Goal: Task Accomplishment & Management: Use online tool/utility

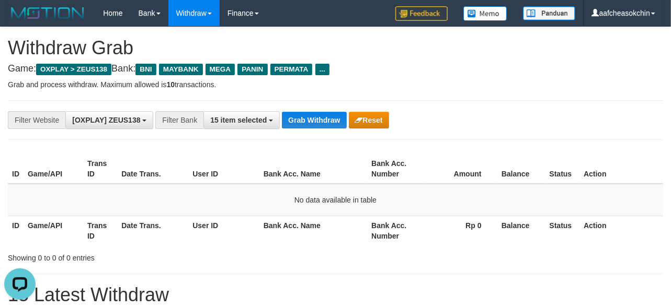
click at [600, 70] on h4 "Game: OXPLAY > ZEUS138 Bank: BNI MAYBANK MEGA PANIN PERMATA ..." at bounding box center [335, 69] width 655 height 10
click at [315, 120] on button "Grab Withdraw" at bounding box center [314, 120] width 64 height 17
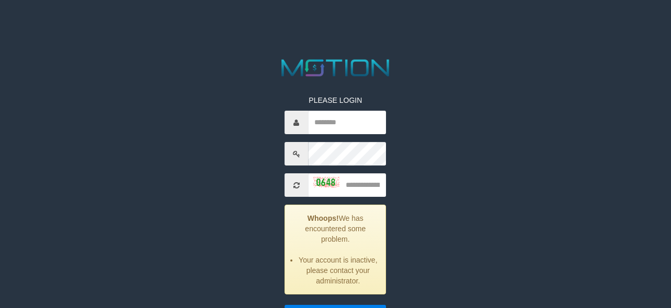
scroll to position [97, 0]
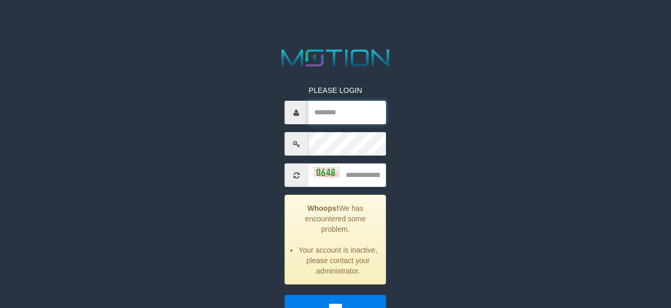
type input "**********"
click at [363, 171] on input "text" at bounding box center [347, 176] width 78 height 24
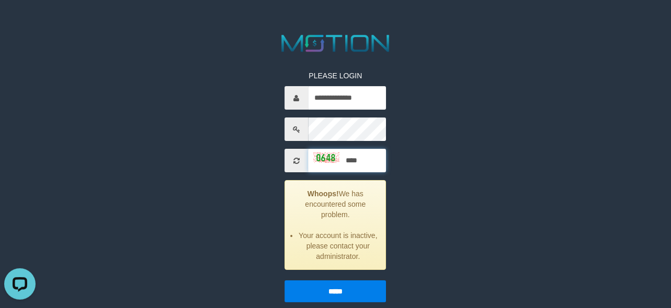
scroll to position [121, 0]
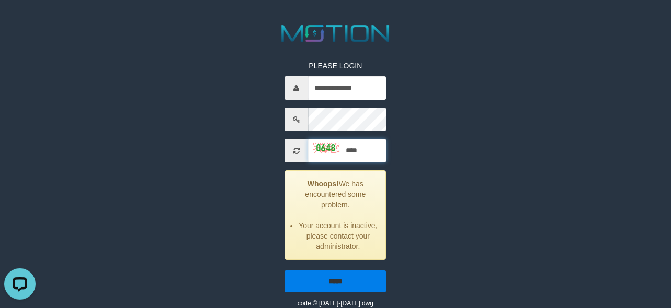
type input "****"
click at [352, 276] on input "*****" at bounding box center [335, 282] width 101 height 22
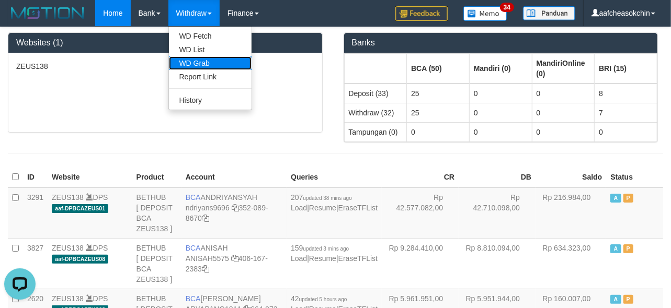
click at [197, 58] on link "WD Grab" at bounding box center [210, 63] width 83 height 14
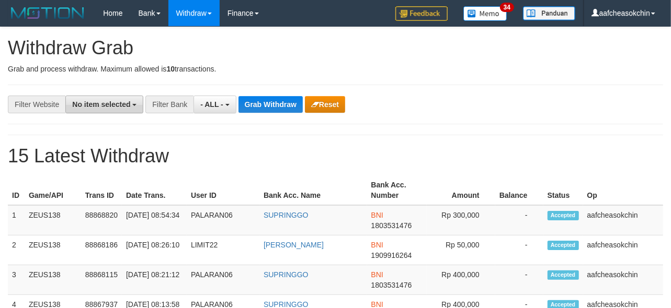
drag, startPoint x: 0, startPoint y: 0, endPoint x: 119, endPoint y: 107, distance: 159.9
click at [119, 105] on span "No item selected" at bounding box center [101, 104] width 58 height 8
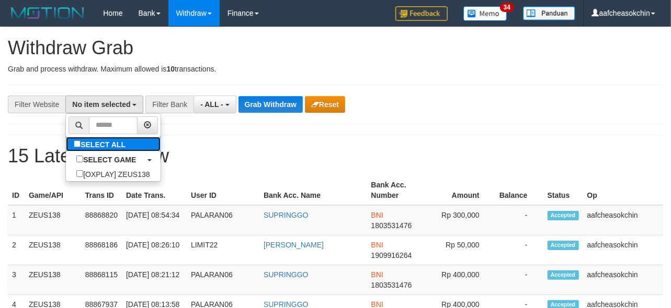
click at [110, 148] on label "SELECT ALL" at bounding box center [101, 144] width 70 height 15
select select "***"
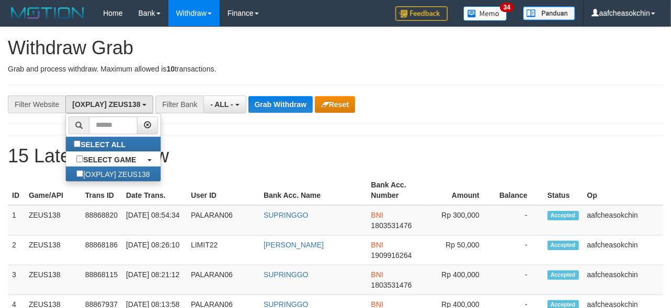
scroll to position [9, 0]
click at [226, 107] on span "- ALL -" at bounding box center [221, 104] width 23 height 8
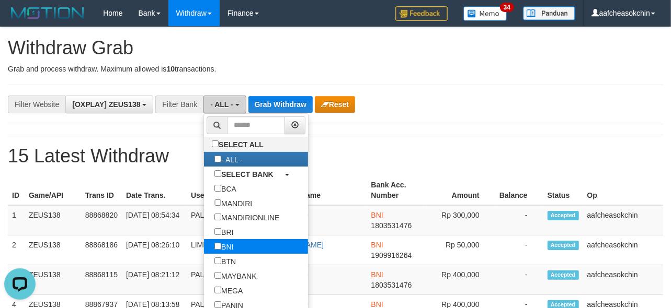
scroll to position [0, 0]
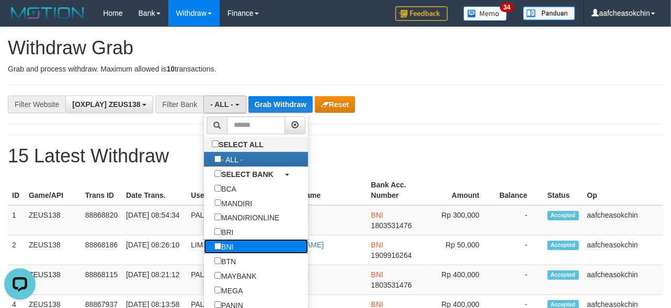
click at [228, 251] on label "BNI" at bounding box center [224, 246] width 40 height 15
select select "***"
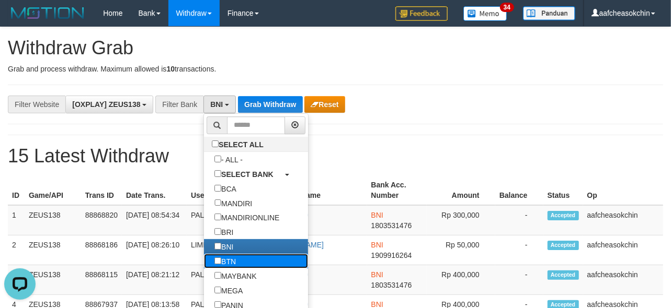
click at [225, 269] on label "BTN" at bounding box center [225, 261] width 42 height 15
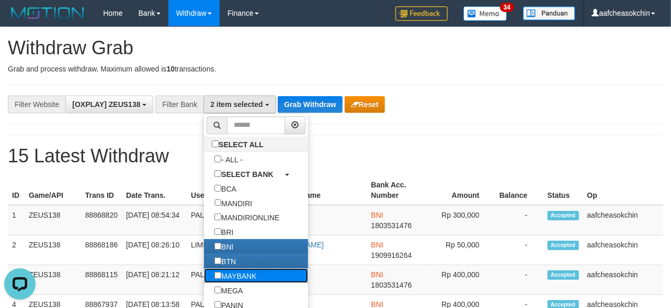
click at [223, 280] on label "MAYBANK" at bounding box center [235, 276] width 63 height 15
click at [225, 268] on label "BTN" at bounding box center [225, 261] width 42 height 15
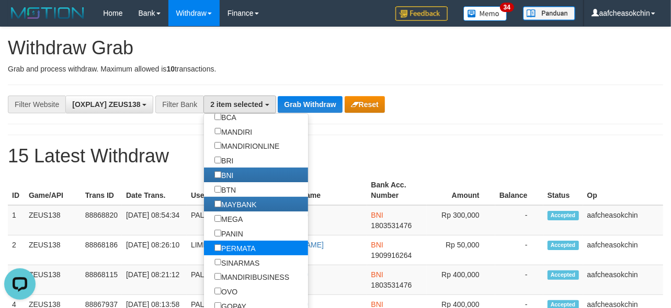
scroll to position [77, 0]
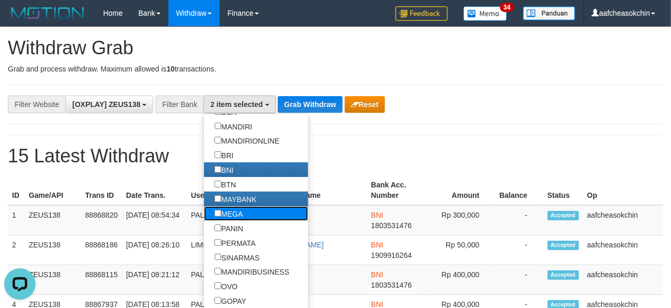
click at [232, 221] on label "MEGA" at bounding box center [228, 213] width 49 height 15
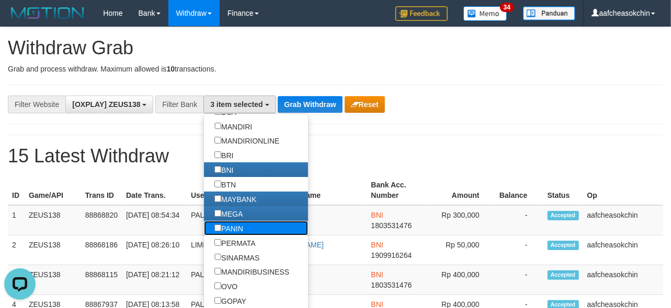
click at [225, 236] on label "PANIN" at bounding box center [229, 228] width 50 height 15
click at [222, 250] on label "PERMATA" at bounding box center [235, 243] width 62 height 15
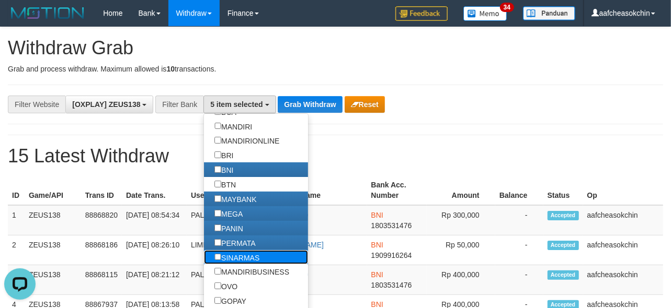
click at [222, 265] on label "SINARMAS" at bounding box center [237, 257] width 66 height 15
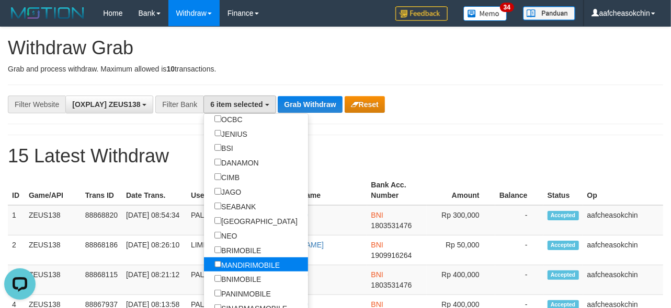
scroll to position [348, 0]
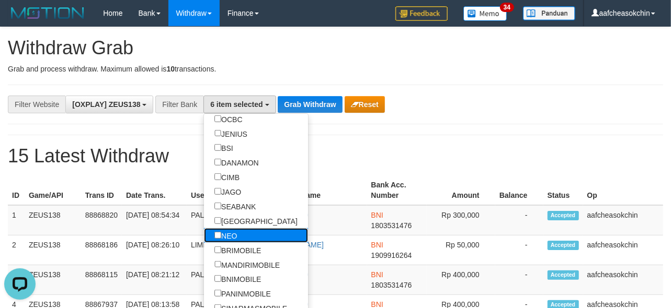
click at [229, 243] on label "NEO" at bounding box center [225, 235] width 43 height 15
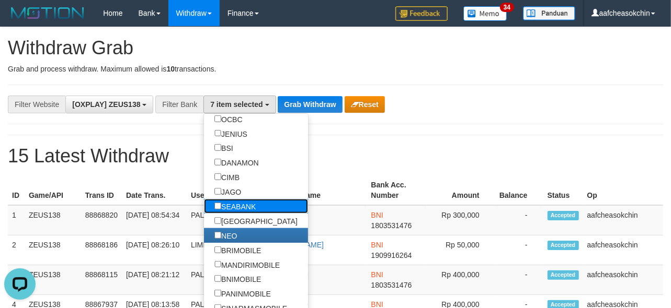
click at [236, 214] on label "SEABANK" at bounding box center [235, 206] width 62 height 15
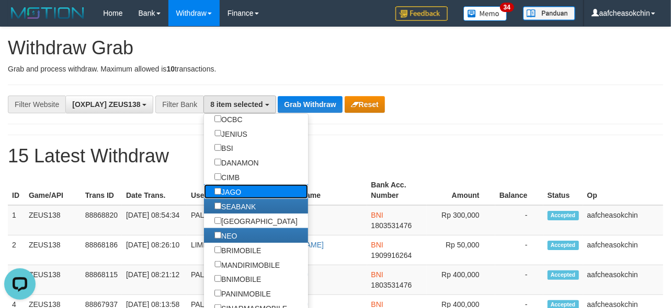
drag, startPoint x: 227, startPoint y: 203, endPoint x: 225, endPoint y: 194, distance: 9.0
click at [227, 199] on label "JAGO" at bounding box center [228, 192] width 48 height 15
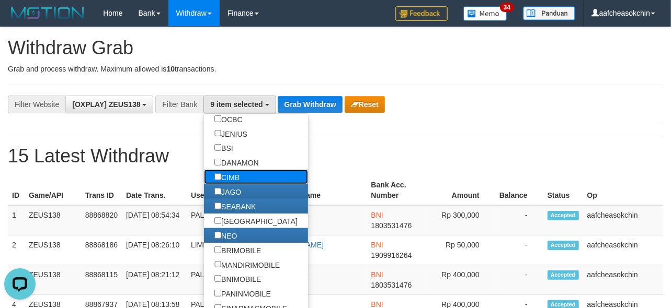
click at [225, 183] on label "CIMB" at bounding box center [227, 177] width 46 height 15
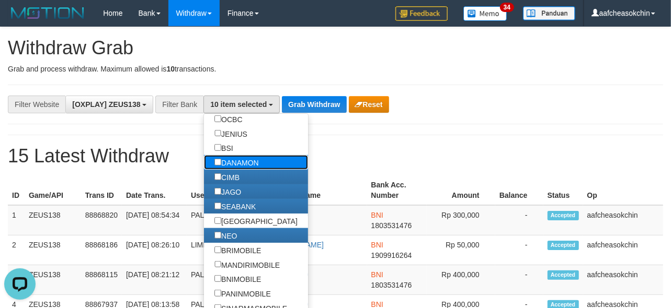
drag, startPoint x: 231, startPoint y: 173, endPoint x: 231, endPoint y: 163, distance: 10.5
click at [231, 170] on label "DANAMON" at bounding box center [236, 162] width 65 height 15
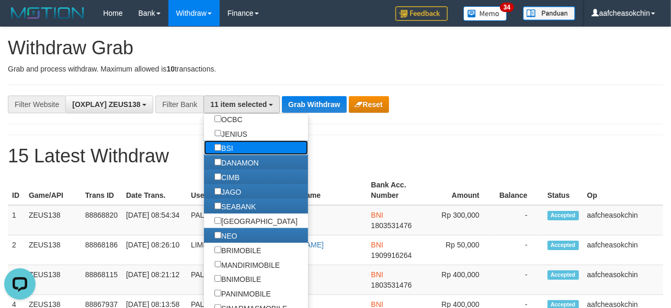
click at [228, 153] on label "BSI" at bounding box center [223, 148] width 39 height 15
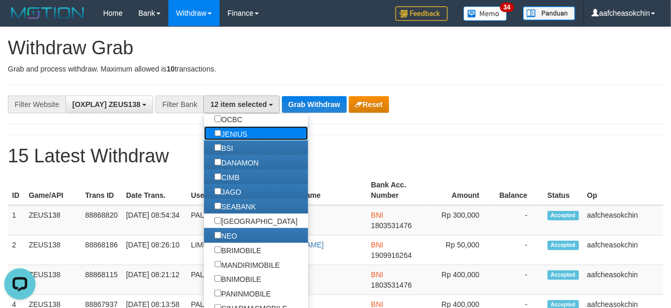
click at [234, 135] on label "JENIUS" at bounding box center [231, 134] width 54 height 15
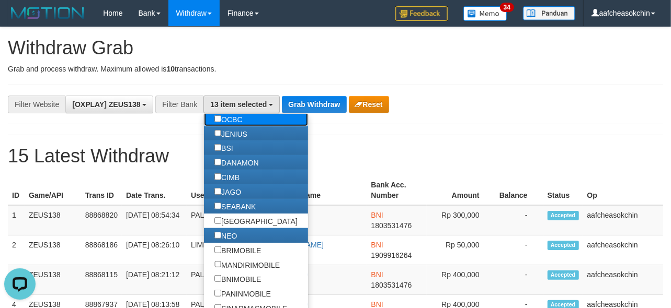
click at [232, 120] on label "OCBC" at bounding box center [228, 119] width 49 height 15
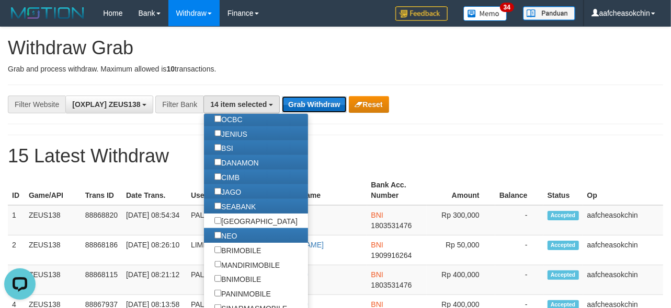
click at [282, 106] on button "Grab Withdraw" at bounding box center [314, 104] width 64 height 17
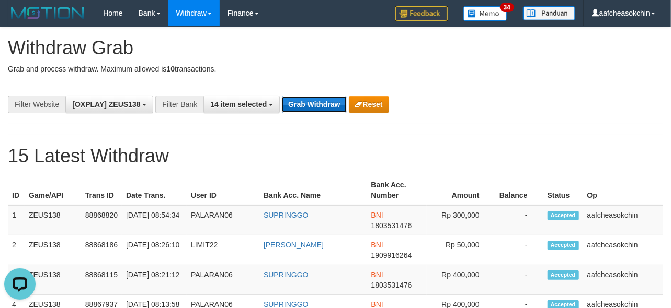
click at [284, 105] on button "Grab Withdraw" at bounding box center [314, 104] width 64 height 17
click at [301, 107] on button "Grab Withdraw" at bounding box center [314, 104] width 64 height 17
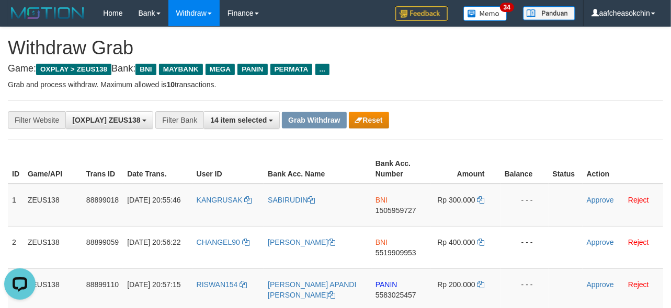
click at [453, 70] on h4 "Game: OXPLAY > ZEUS138 Bank: BNI MAYBANK MEGA PANIN PERMATA ..." at bounding box center [335, 69] width 655 height 10
click at [583, 70] on h4 "Game: OXPLAY > ZEUS138 Bank: BNI MAYBANK MEGA PANIN PERMATA ..." at bounding box center [335, 69] width 655 height 10
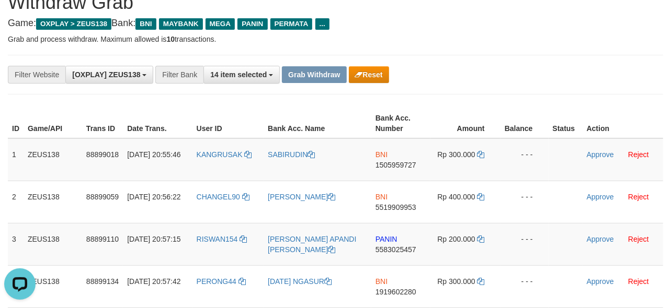
scroll to position [39, 0]
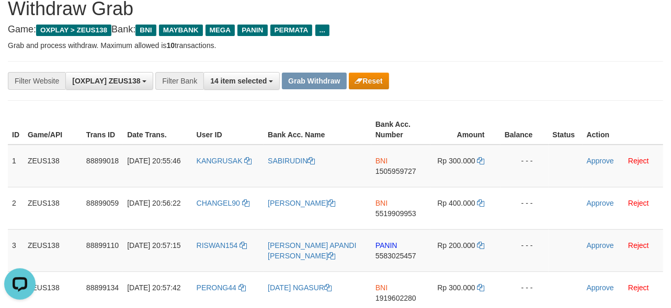
click at [557, 32] on h4 "Game: OXPLAY > ZEUS138 Bank: BNI MAYBANK MEGA PANIN PERMATA ..." at bounding box center [335, 30] width 655 height 10
drag, startPoint x: 541, startPoint y: 39, endPoint x: 678, endPoint y: 60, distance: 138.5
click at [541, 40] on p "Grab and process withdraw. Maximum allowed is 10 transactions." at bounding box center [335, 45] width 655 height 10
click at [4, 155] on div "ID Game/API Trans ID Date Trans. User ID Bank Acc. Name Bank Acc. Number Amount…" at bounding box center [335, 229] width 671 height 235
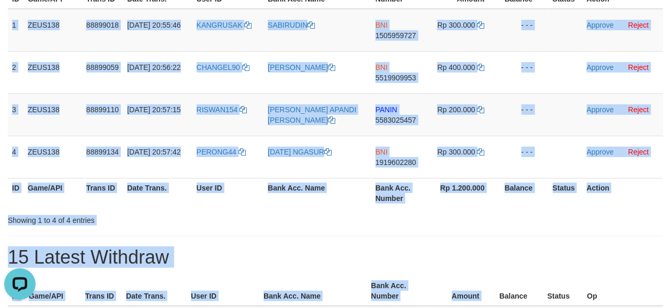
scroll to position [187, 0]
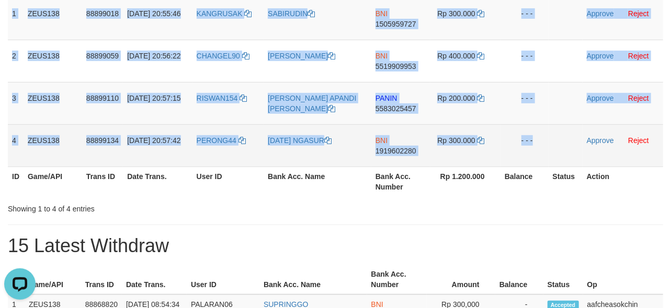
drag, startPoint x: 9, startPoint y: 155, endPoint x: 636, endPoint y: 159, distance: 626.8
click at [581, 150] on tbody "1 ZEUS138 88899018 01/10/2025 20:55:46 KANGRUSAK SABIRUDIN BNI 1505959727 Rp 30…" at bounding box center [335, 82] width 655 height 170
copy tbody "1 ZEUS138 88899018 01/10/2025 20:55:46 KANGRUSAK SABIRUDIN BNI 1505959727 Rp 30…"
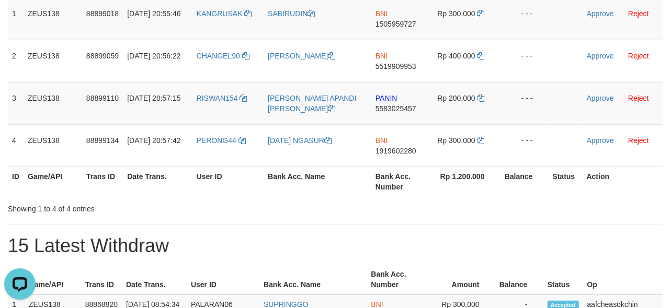
click at [296, 205] on div "Showing 1 to 4 of 4 entries" at bounding box center [335, 207] width 671 height 15
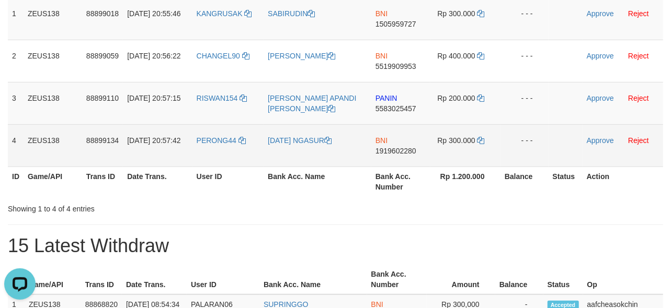
click at [200, 154] on td "PERONG44" at bounding box center [228, 145] width 72 height 42
copy link "PERONG44"
click at [200, 154] on td "PERONG44" at bounding box center [228, 145] width 72 height 42
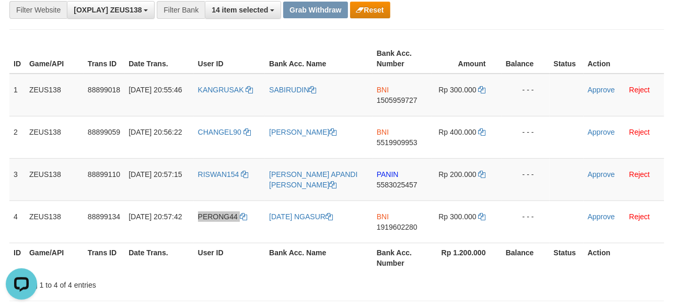
scroll to position [90, 0]
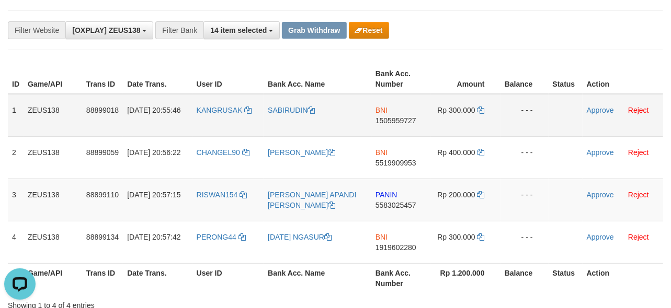
click at [210, 125] on td "KANGRUSAK" at bounding box center [228, 115] width 72 height 43
copy link "KANGRUSAK"
click at [231, 98] on td "KANGRUSAK" at bounding box center [228, 115] width 72 height 43
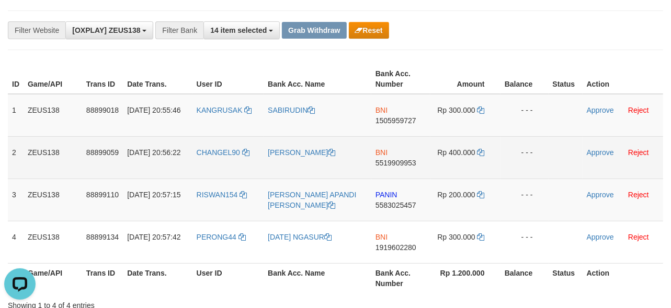
click at [218, 170] on td "CHANGEL90" at bounding box center [228, 157] width 72 height 42
copy link "CHANGEL90"
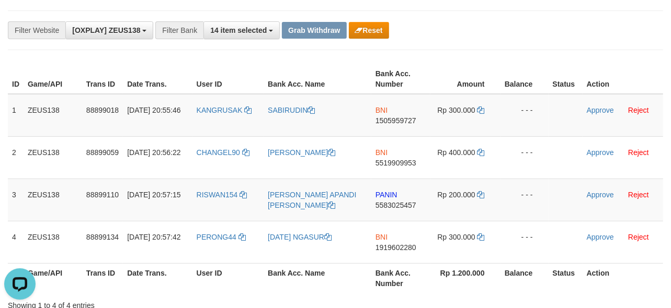
click at [217, 213] on td "RISWAN154" at bounding box center [228, 200] width 72 height 42
copy link "RISWAN154"
click at [485, 49] on div "**********" at bounding box center [335, 30] width 655 height 40
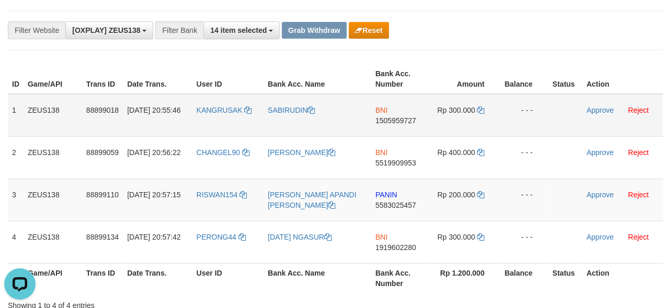
click at [388, 121] on span "1505959727" at bounding box center [395, 121] width 41 height 8
click at [470, 106] on span "Rp 300.000" at bounding box center [456, 110] width 38 height 8
copy td "300.000"
click at [470, 106] on span "Rp 300.000" at bounding box center [456, 110] width 38 height 8
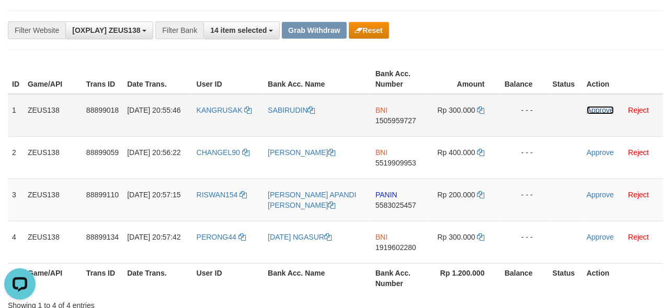
click at [594, 112] on link "Approve" at bounding box center [600, 110] width 27 height 8
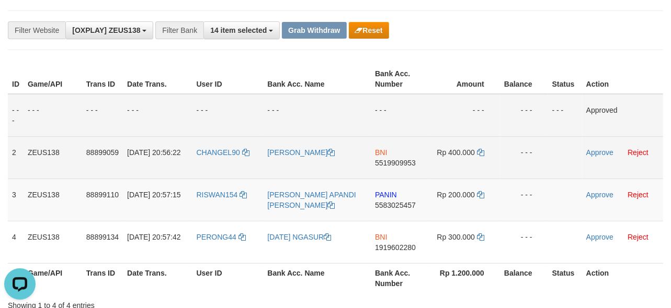
click at [392, 163] on span "5519909953" at bounding box center [395, 163] width 41 height 8
click at [458, 145] on td "Rp 400.000" at bounding box center [465, 157] width 70 height 42
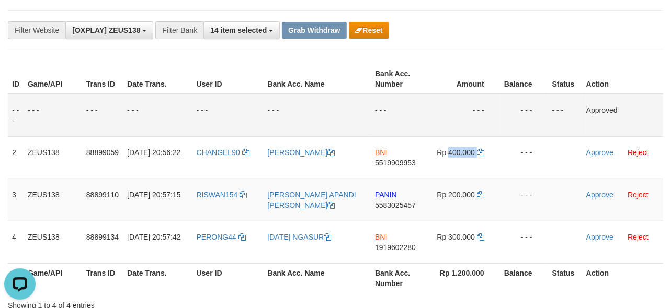
copy td "400.000"
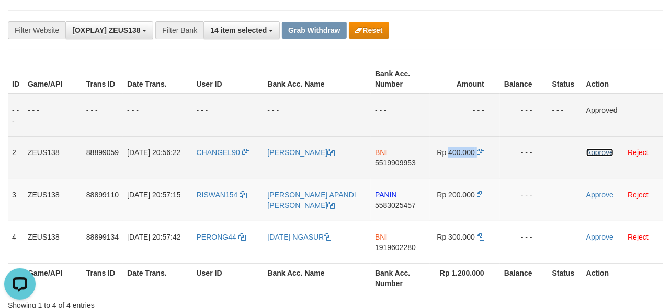
click at [590, 149] on link "Approve" at bounding box center [599, 152] width 27 height 8
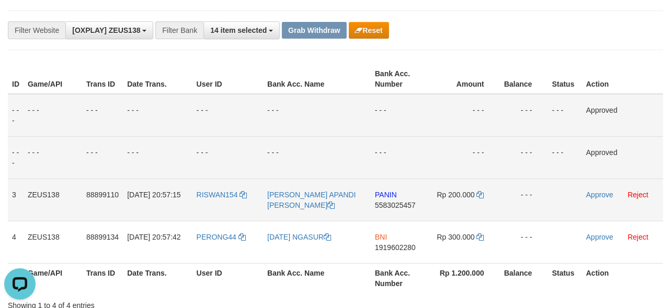
click at [388, 185] on td "PANIN 5583025457" at bounding box center [400, 200] width 59 height 42
copy td "PANIN"
click at [396, 206] on span "5583025457" at bounding box center [396, 205] width 41 height 8
click at [469, 186] on td "Rp 200.000" at bounding box center [467, 200] width 70 height 42
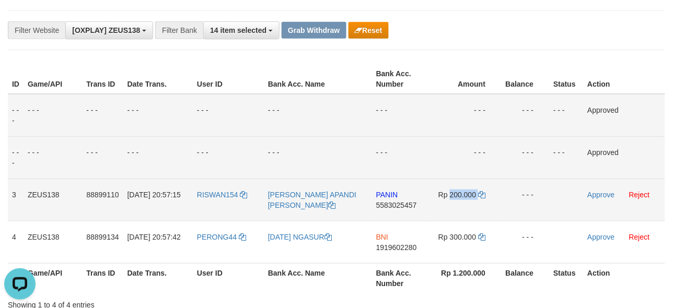
copy td "200.000"
click at [469, 186] on td "Rp 200.000" at bounding box center [467, 200] width 70 height 42
click at [593, 196] on link "Approve" at bounding box center [601, 195] width 27 height 8
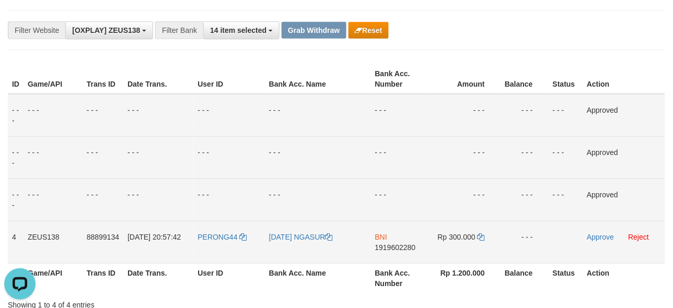
click at [395, 249] on span "1919602280" at bounding box center [395, 248] width 41 height 8
click at [391, 244] on span "1919602280" at bounding box center [395, 248] width 41 height 8
click at [456, 235] on span "Rp 300.000" at bounding box center [457, 237] width 38 height 8
copy td "300.000"
click at [456, 235] on span "Rp 300.000" at bounding box center [457, 237] width 38 height 8
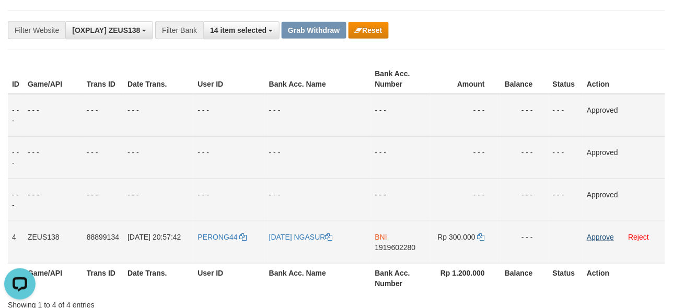
click at [596, 239] on td "Approve Reject" at bounding box center [624, 242] width 83 height 42
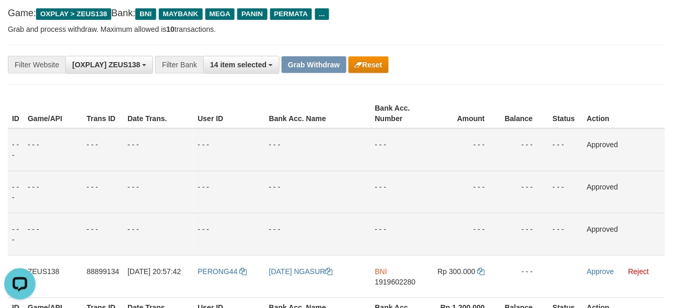
scroll to position [50, 0]
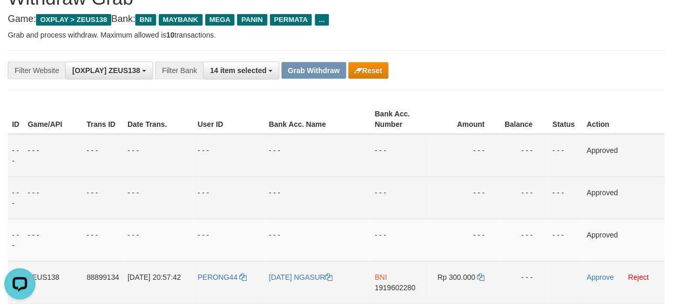
click at [587, 272] on td "Approve Reject" at bounding box center [624, 282] width 83 height 42
click at [591, 277] on link "Approve" at bounding box center [600, 277] width 27 height 8
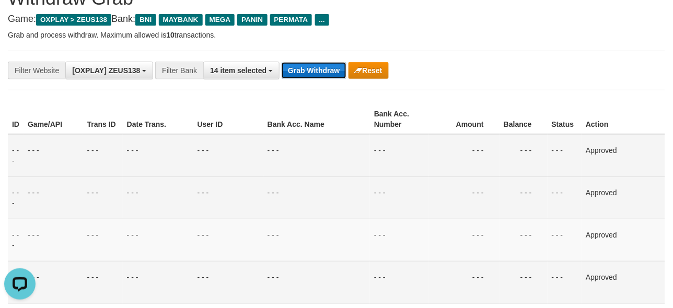
click at [324, 68] on button "Grab Withdraw" at bounding box center [314, 70] width 64 height 17
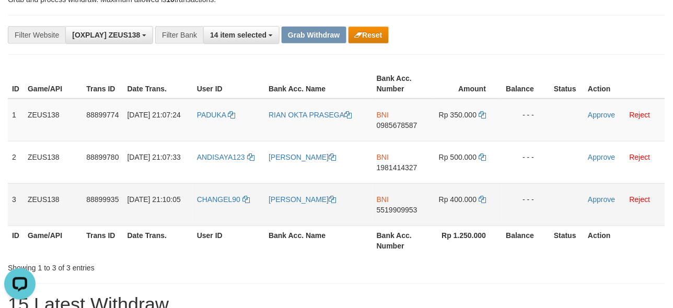
scroll to position [97, 0]
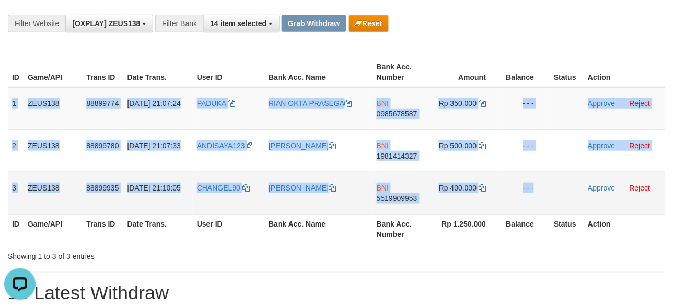
drag, startPoint x: 10, startPoint y: 96, endPoint x: 585, endPoint y: 183, distance: 581.6
click at [585, 183] on tbody "1 ZEUS138 88899774 01/10/2025 21:07:24 PADUKA RIAN OKTA PRASEGA BNI 0985678587 …" at bounding box center [337, 151] width 658 height 128
copy tbody "1 ZEUS138 88899774 01/10/2025 21:07:24 PADUKA RIAN OKTA PRASEGA BNI 0985678587 …"
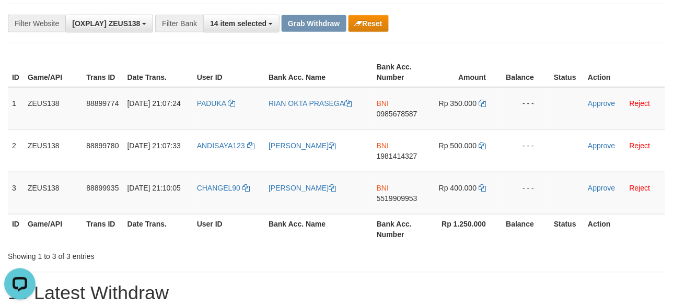
click at [552, 35] on div "**********" at bounding box center [337, 24] width 658 height 40
drag, startPoint x: 373, startPoint y: 111, endPoint x: 378, endPoint y: 111, distance: 5.8
click at [373, 111] on td "BNI 0985678587" at bounding box center [403, 108] width 60 height 43
click at [381, 111] on span "0985678587" at bounding box center [397, 114] width 41 height 8
click at [468, 97] on td "Rp 350.000" at bounding box center [467, 108] width 70 height 43
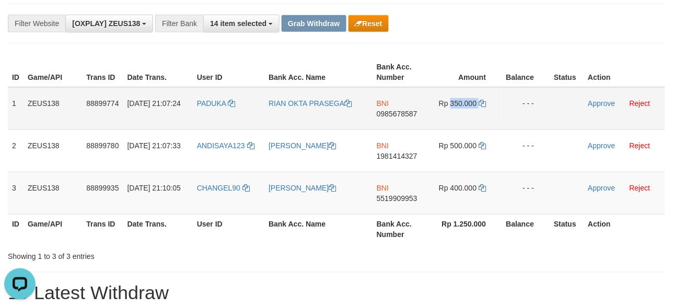
copy td "350.000"
click at [468, 97] on td "Rp 350.000" at bounding box center [467, 108] width 70 height 43
click at [347, 216] on th "Bank Acc. Name" at bounding box center [319, 229] width 108 height 30
click at [601, 104] on link "Approve" at bounding box center [602, 103] width 27 height 8
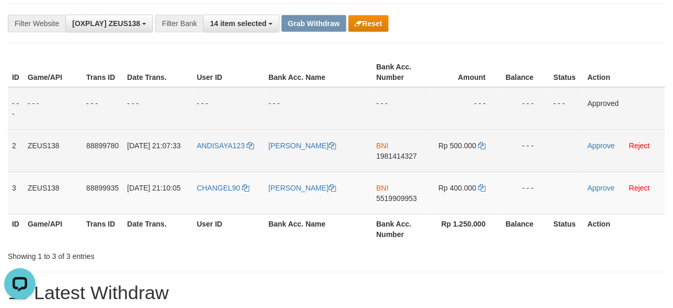
click at [393, 152] on span "1981414327" at bounding box center [397, 156] width 41 height 8
click at [456, 138] on td "Rp 500.000" at bounding box center [467, 151] width 70 height 42
copy td "500.000"
click at [456, 138] on td "Rp 500.000" at bounding box center [467, 151] width 70 height 42
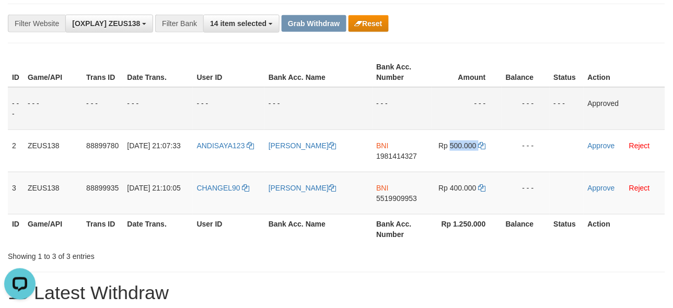
click at [363, 257] on div "Showing 1 to 3 of 3 entries" at bounding box center [336, 254] width 673 height 15
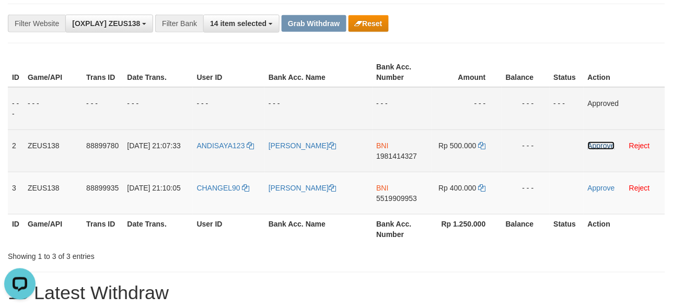
click at [598, 143] on link "Approve" at bounding box center [601, 146] width 27 height 8
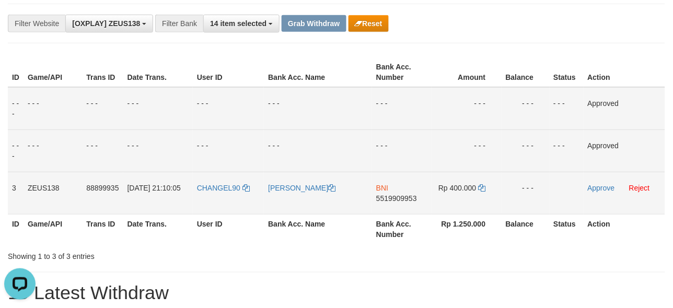
click at [378, 196] on span "5519909953" at bounding box center [396, 198] width 41 height 8
click at [464, 186] on span "Rp 400.000" at bounding box center [458, 188] width 38 height 8
copy td "400.000"
drag, startPoint x: 461, startPoint y: 229, endPoint x: 435, endPoint y: 227, distance: 25.7
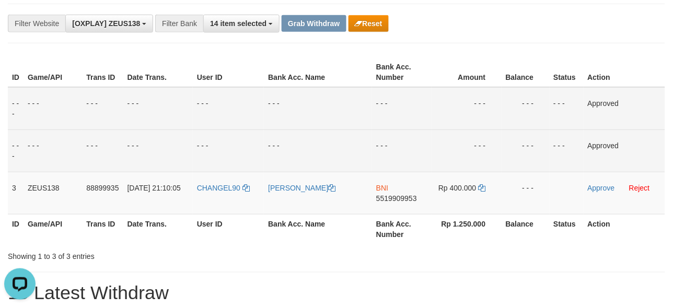
click at [460, 229] on th "Rp 1.250.000" at bounding box center [467, 229] width 70 height 30
click at [600, 188] on link "Approve" at bounding box center [601, 188] width 27 height 8
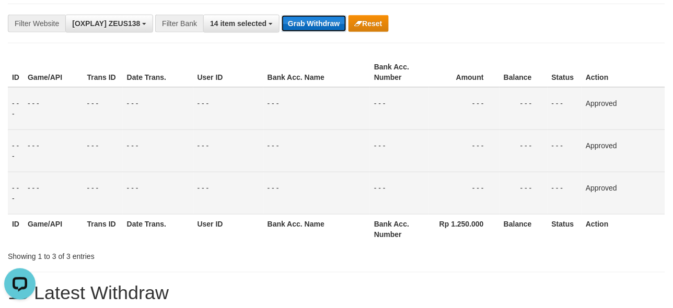
click at [295, 21] on button "Grab Withdraw" at bounding box center [314, 23] width 64 height 17
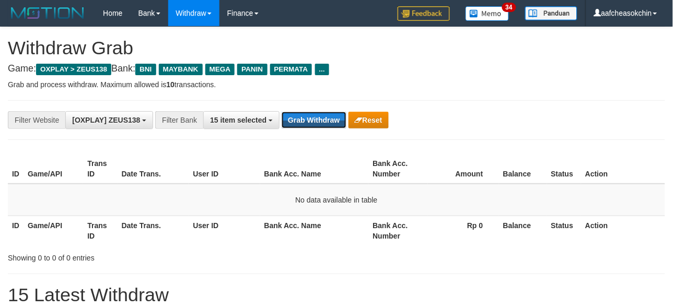
click at [319, 117] on button "Grab Withdraw" at bounding box center [314, 120] width 64 height 17
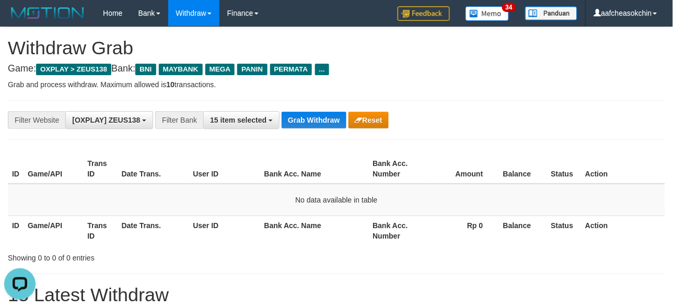
click at [304, 134] on div "**********" at bounding box center [337, 120] width 658 height 40
click at [299, 119] on button "Grab Withdraw" at bounding box center [314, 120] width 64 height 17
click at [321, 113] on button "Grab Withdraw" at bounding box center [314, 120] width 64 height 17
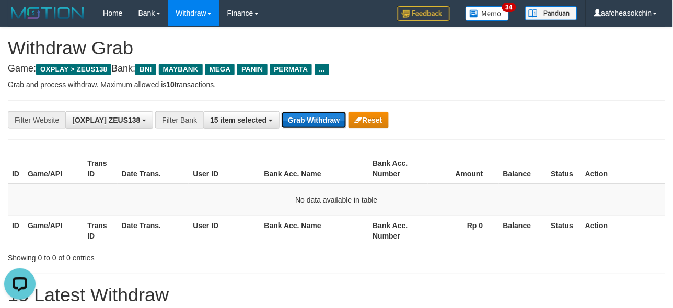
click at [321, 113] on button "Grab Withdraw" at bounding box center [314, 120] width 64 height 17
click at [315, 125] on button "Grab Withdraw" at bounding box center [314, 120] width 64 height 17
click at [306, 116] on button "Grab Withdraw" at bounding box center [314, 120] width 64 height 17
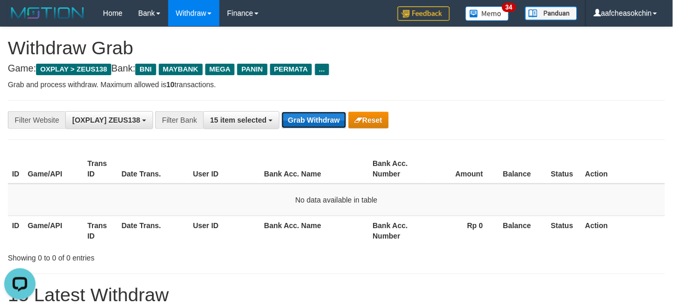
click at [306, 116] on button "Grab Withdraw" at bounding box center [314, 120] width 64 height 17
click at [302, 120] on button "Grab Withdraw" at bounding box center [314, 120] width 64 height 17
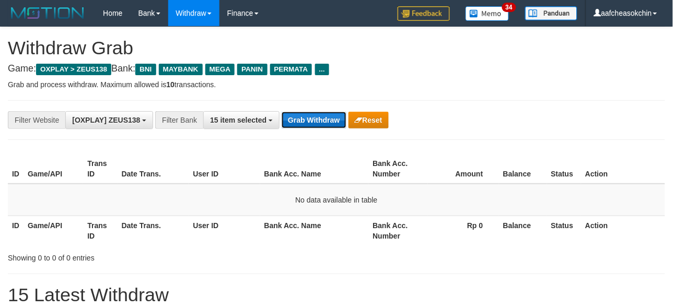
click at [302, 120] on button "Grab Withdraw" at bounding box center [314, 120] width 64 height 17
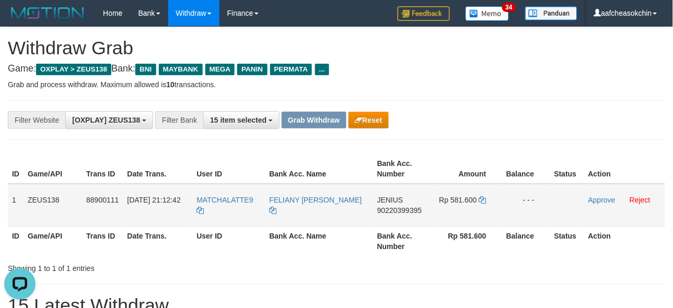
drag, startPoint x: 7, startPoint y: 205, endPoint x: 524, endPoint y: 197, distance: 517.1
click at [524, 197] on tr "1 ZEUS138 88900111 [DATE] 21:12:42 MATCHALATTE9 [PERSON_NAME] JENIUS 9022039939…" at bounding box center [337, 205] width 658 height 43
copy tr "1 ZEUS138 88900111 [DATE] 21:12:42 MATCHALATTE9 [PERSON_NAME] 90220399395 Rp 58…"
click at [400, 209] on span "90220399395" at bounding box center [399, 210] width 45 height 8
copy tr "1 ZEUS138 88900111 [DATE] 21:12:42 MATCHALATTE9 [PERSON_NAME] 90220399395 Rp 58…"
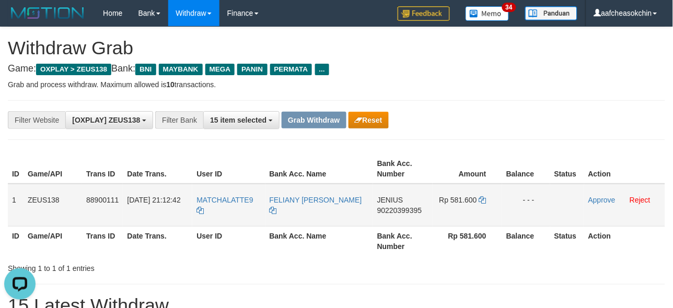
click at [395, 202] on span "JENIUS" at bounding box center [390, 200] width 26 height 8
click at [396, 210] on span "90220399395" at bounding box center [399, 210] width 45 height 8
click at [451, 206] on td "Rp 581.600" at bounding box center [468, 205] width 70 height 43
copy td "581.600"
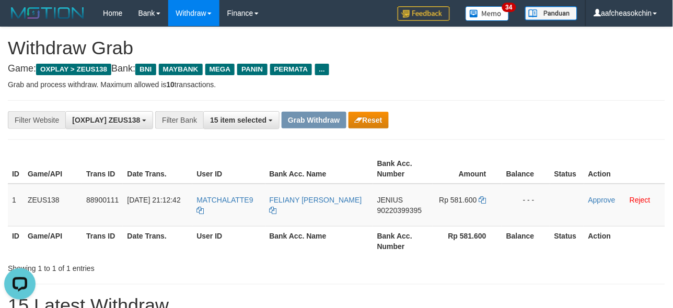
click at [508, 267] on div "Showing 1 to 1 of 1 entries" at bounding box center [336, 266] width 673 height 15
click at [594, 201] on link "Approve" at bounding box center [602, 200] width 27 height 8
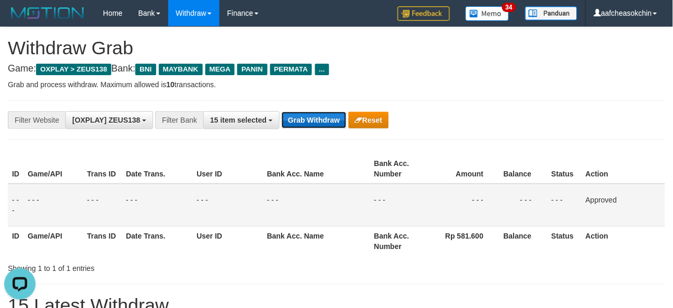
click at [319, 119] on button "Grab Withdraw" at bounding box center [314, 120] width 64 height 17
click at [316, 120] on button "Grab Withdraw" at bounding box center [314, 120] width 64 height 17
click at [312, 118] on button "Grab Withdraw" at bounding box center [314, 120] width 64 height 17
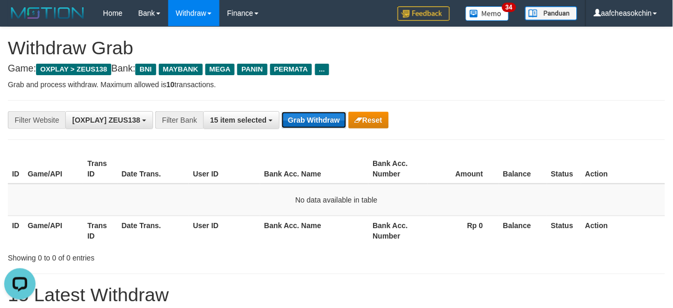
click at [308, 116] on button "Grab Withdraw" at bounding box center [314, 120] width 64 height 17
click at [307, 109] on div "**********" at bounding box center [337, 120] width 658 height 40
click at [296, 117] on button "Grab Withdraw" at bounding box center [314, 120] width 64 height 17
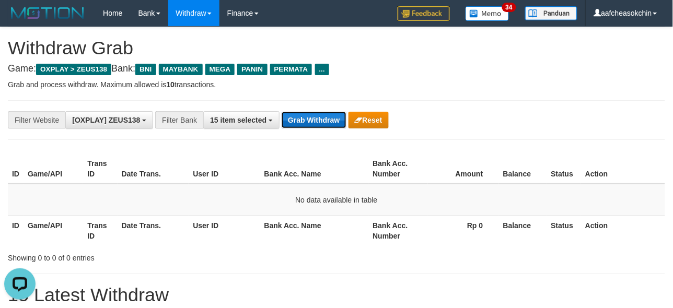
click at [295, 117] on button "Grab Withdraw" at bounding box center [314, 120] width 64 height 17
click at [302, 120] on button "Grab Withdraw" at bounding box center [314, 120] width 64 height 17
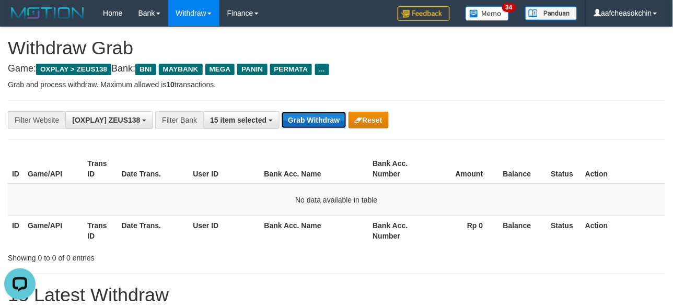
click at [303, 119] on button "Grab Withdraw" at bounding box center [314, 120] width 64 height 17
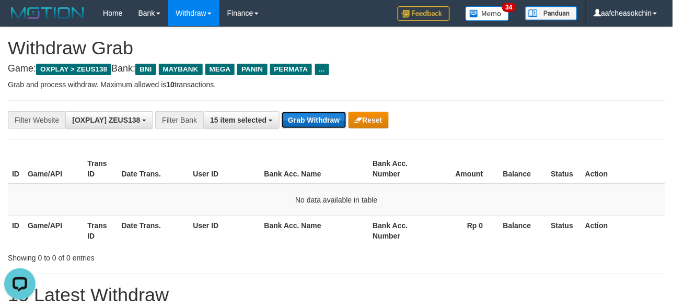
click at [302, 119] on button "Grab Withdraw" at bounding box center [314, 120] width 64 height 17
click at [301, 119] on button "Grab Withdraw" at bounding box center [314, 120] width 64 height 17
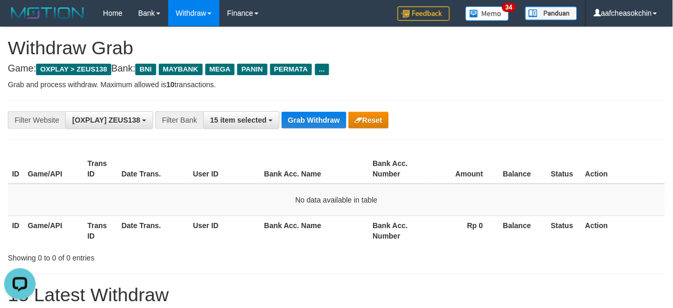
click at [301, 103] on div "**********" at bounding box center [337, 120] width 658 height 40
click at [323, 133] on div "**********" at bounding box center [337, 120] width 658 height 40
click at [311, 127] on button "Grab Withdraw" at bounding box center [314, 120] width 64 height 17
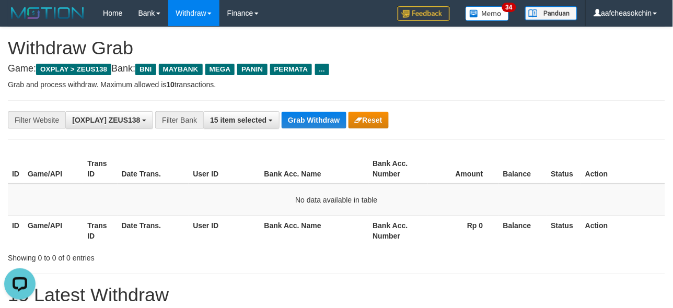
click at [307, 111] on div "**********" at bounding box center [280, 120] width 561 height 18
click at [309, 113] on button "Grab Withdraw" at bounding box center [314, 120] width 64 height 17
click at [302, 121] on button "Grab Withdraw" at bounding box center [314, 120] width 64 height 17
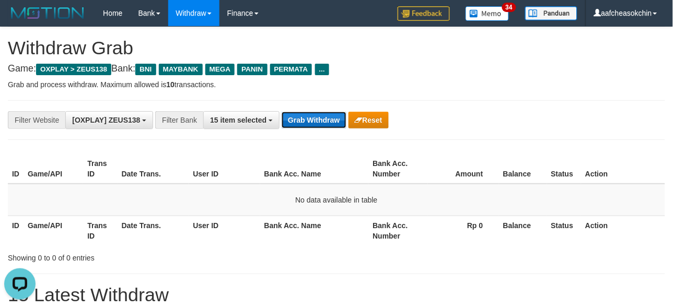
click at [302, 121] on button "Grab Withdraw" at bounding box center [314, 120] width 64 height 17
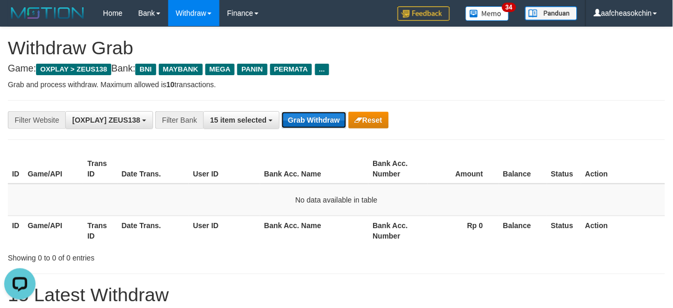
click at [302, 121] on button "Grab Withdraw" at bounding box center [314, 120] width 64 height 17
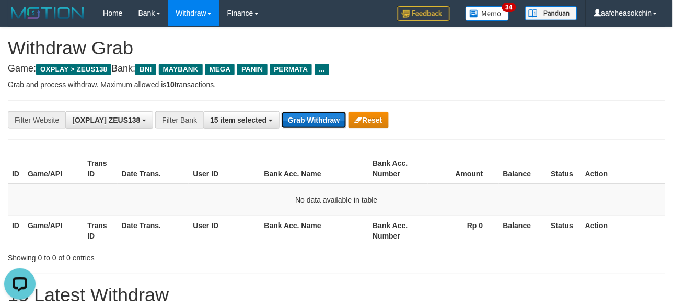
click at [302, 121] on button "Grab Withdraw" at bounding box center [314, 120] width 64 height 17
click at [302, 120] on button "Grab Withdraw" at bounding box center [314, 120] width 64 height 17
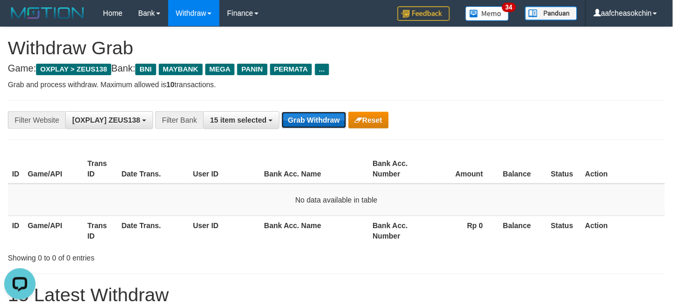
click at [302, 120] on button "Grab Withdraw" at bounding box center [314, 120] width 64 height 17
click at [285, 114] on button "Grab Withdraw" at bounding box center [314, 120] width 64 height 17
click at [286, 114] on button "Grab Withdraw" at bounding box center [314, 120] width 64 height 17
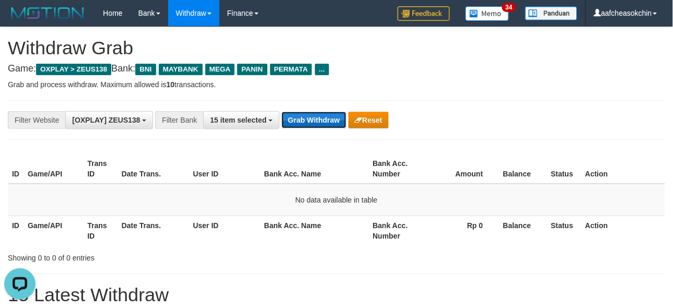
click at [286, 114] on button "Grab Withdraw" at bounding box center [314, 120] width 64 height 17
click at [317, 130] on div "**********" at bounding box center [337, 120] width 658 height 40
click at [317, 128] on div "**********" at bounding box center [280, 120] width 561 height 18
click at [317, 128] on button "Grab Withdraw" at bounding box center [314, 120] width 64 height 17
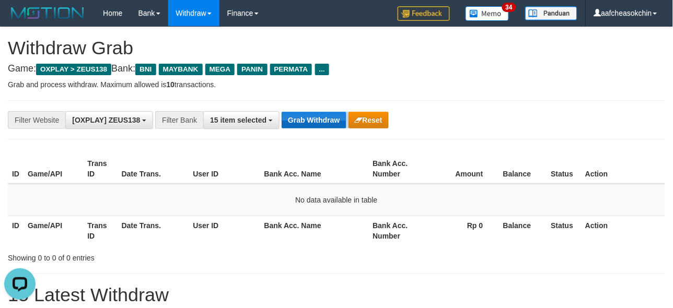
click at [311, 127] on div "**********" at bounding box center [280, 120] width 561 height 18
click at [311, 118] on button "Grab Withdraw" at bounding box center [314, 120] width 64 height 17
drag, startPoint x: 311, startPoint y: 118, endPoint x: 323, endPoint y: 93, distance: 28.1
click at [314, 116] on button "Grab Withdraw" at bounding box center [314, 120] width 64 height 17
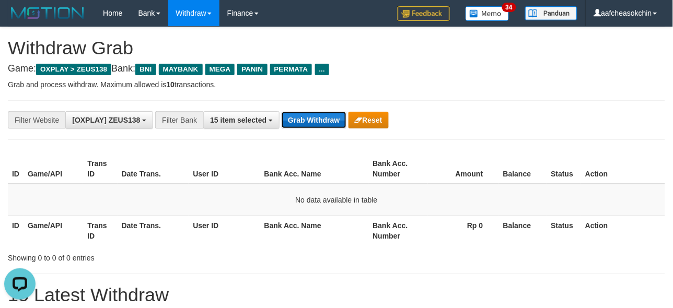
click at [339, 118] on button "Grab Withdraw" at bounding box center [314, 120] width 64 height 17
click at [338, 116] on button "Grab Withdraw" at bounding box center [314, 120] width 64 height 17
click at [338, 113] on button "Grab Withdraw" at bounding box center [314, 120] width 64 height 17
click at [288, 115] on button "Grab Withdraw" at bounding box center [314, 120] width 64 height 17
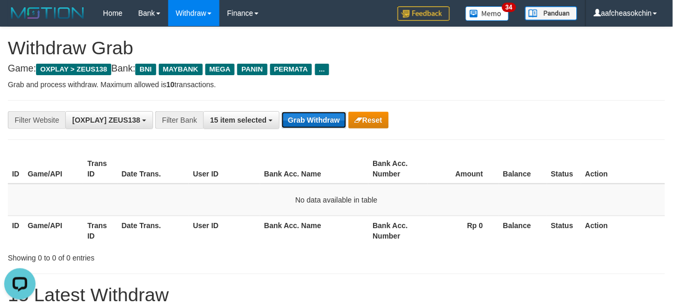
click at [288, 123] on button "Grab Withdraw" at bounding box center [314, 120] width 64 height 17
drag, startPoint x: 288, startPoint y: 122, endPoint x: 293, endPoint y: 126, distance: 6.0
click at [293, 125] on button "Grab Withdraw" at bounding box center [314, 120] width 64 height 17
click at [310, 125] on button "Grab Withdraw" at bounding box center [314, 120] width 64 height 17
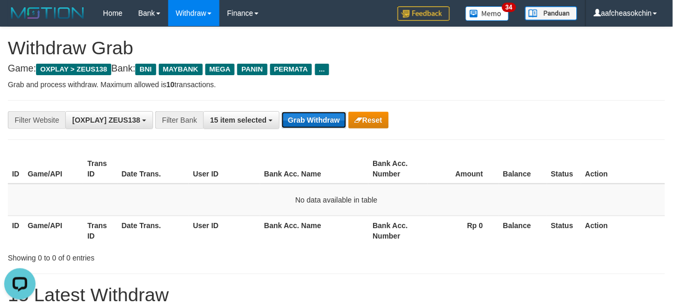
click at [310, 125] on button "Grab Withdraw" at bounding box center [314, 120] width 64 height 17
click at [303, 114] on button "Grab Withdraw" at bounding box center [314, 120] width 64 height 17
click at [303, 113] on button "Grab Withdraw" at bounding box center [314, 120] width 64 height 17
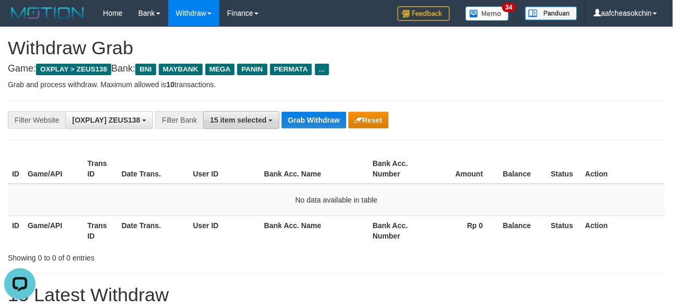
click at [236, 126] on button "15 item selected" at bounding box center [241, 120] width 76 height 18
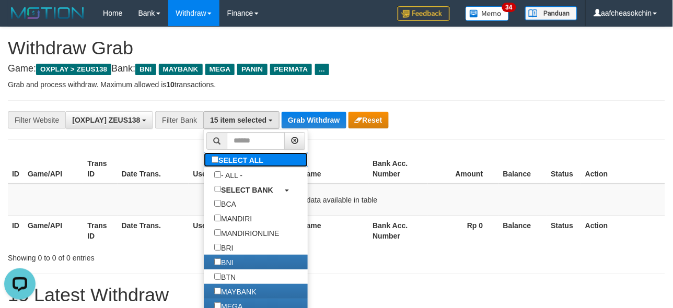
click at [236, 166] on label "SELECT ALL" at bounding box center [239, 160] width 70 height 15
select select "***"
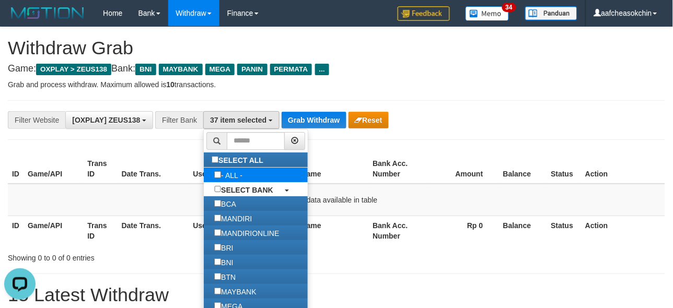
scroll to position [53, 0]
click at [234, 171] on label "- ALL -" at bounding box center [228, 175] width 49 height 15
select select "***"
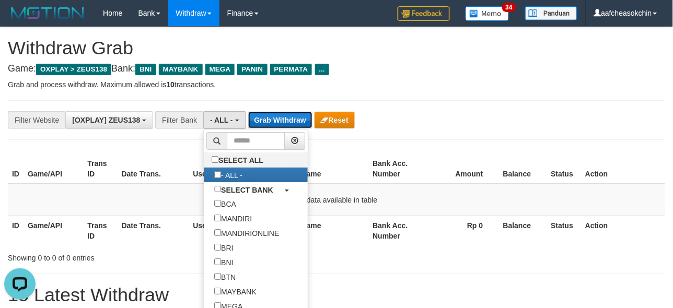
click at [264, 117] on button "Grab Withdraw" at bounding box center [280, 120] width 64 height 17
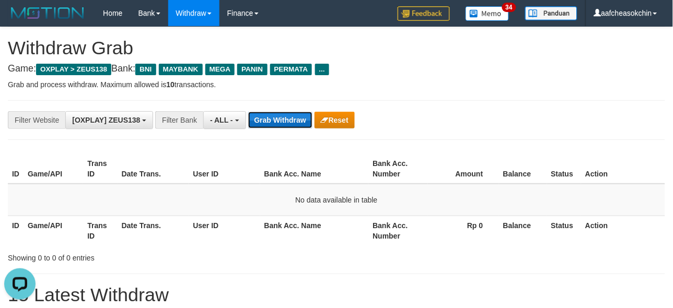
click at [264, 117] on button "Grab Withdraw" at bounding box center [280, 120] width 64 height 17
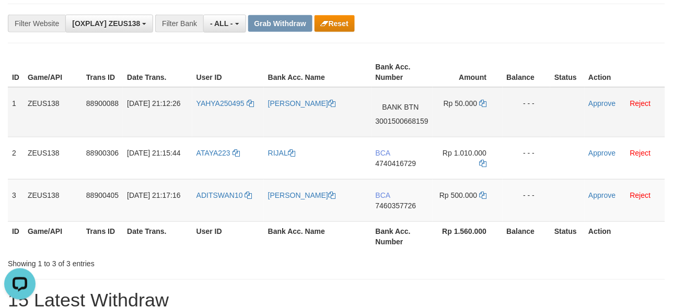
click at [14, 94] on td "1" at bounding box center [16, 112] width 16 height 50
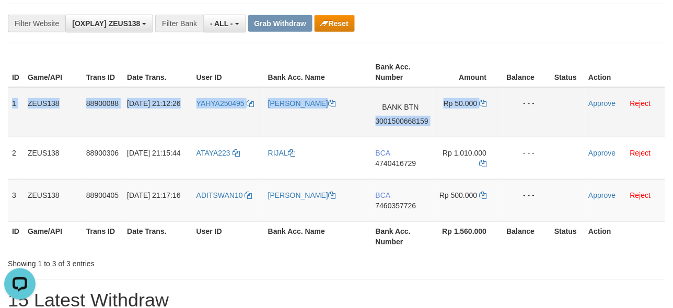
drag, startPoint x: 13, startPoint y: 94, endPoint x: 515, endPoint y: 98, distance: 502.4
click at [515, 98] on tr "1 ZEUS138 88900088 01/10/2025 21:12:26 YAHYA250495 KHOIRUDDIN YAHYA BANK BTN 30…" at bounding box center [337, 112] width 658 height 50
copy tr "1 ZEUS138 88900088 01/10/2025 21:12:26 YAHYA250495 KHOIRUDDIN YAHYA BANK BTN 30…"
click at [420, 117] on span "3001500668159" at bounding box center [402, 121] width 53 height 8
copy tr "1 ZEUS138 88900088 01/10/2025 21:12:26 YAHYA250495 KHOIRUDDIN YAHYA BANK BTN 30…"
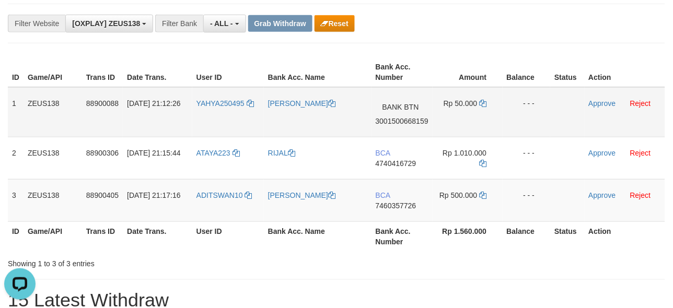
click at [455, 106] on span "Rp 50.000" at bounding box center [461, 103] width 34 height 8
copy td "50.000"
click at [455, 106] on span "Rp 50.000" at bounding box center [461, 103] width 34 height 8
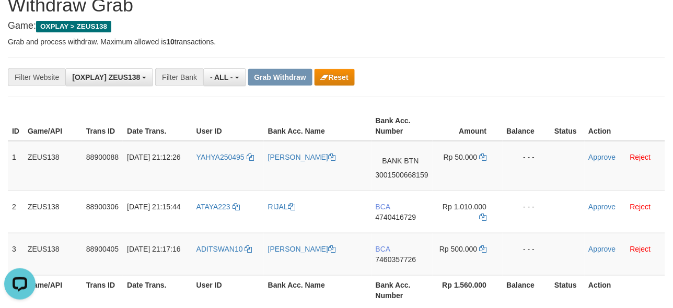
scroll to position [19, 0]
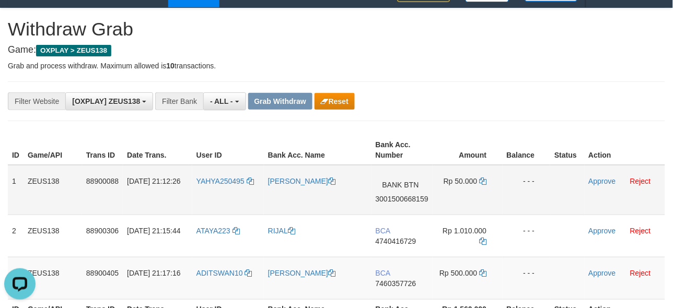
click at [597, 185] on td "Approve Reject" at bounding box center [625, 190] width 81 height 50
click at [594, 177] on link "Approve" at bounding box center [602, 181] width 27 height 8
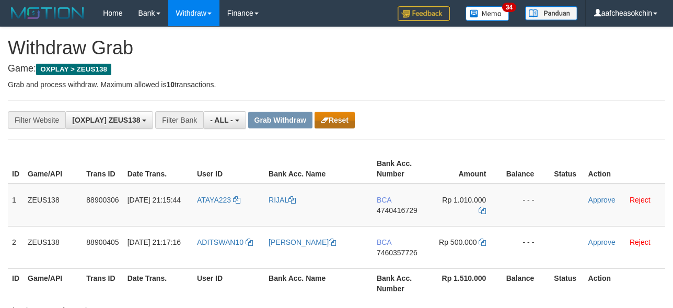
scroll to position [19, 0]
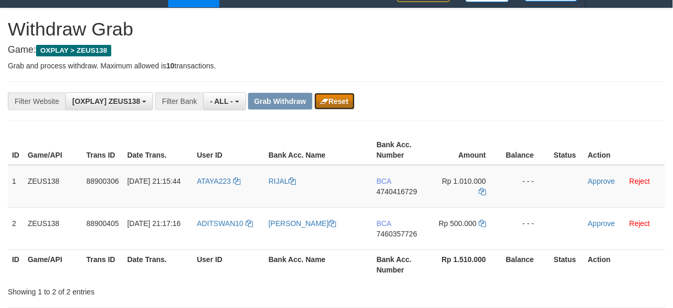
click at [328, 97] on button "Reset" at bounding box center [335, 101] width 40 height 17
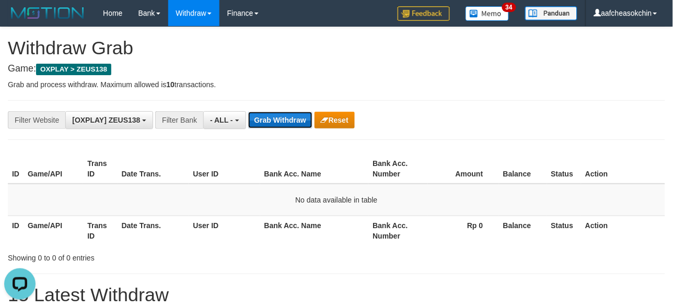
click at [289, 118] on button "Grab Withdraw" at bounding box center [280, 120] width 64 height 17
drag, startPoint x: 288, startPoint y: 118, endPoint x: 288, endPoint y: 103, distance: 14.6
click at [288, 117] on button "Grab Withdraw" at bounding box center [280, 120] width 64 height 17
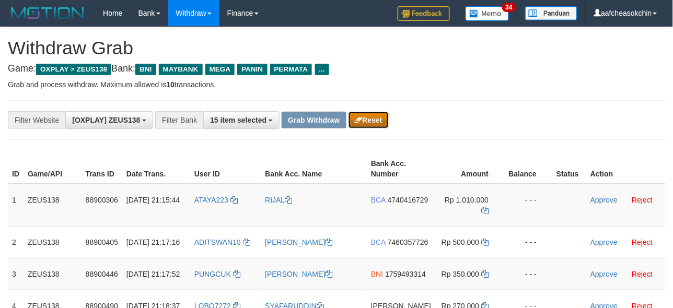
click at [375, 123] on button "Reset" at bounding box center [369, 120] width 40 height 17
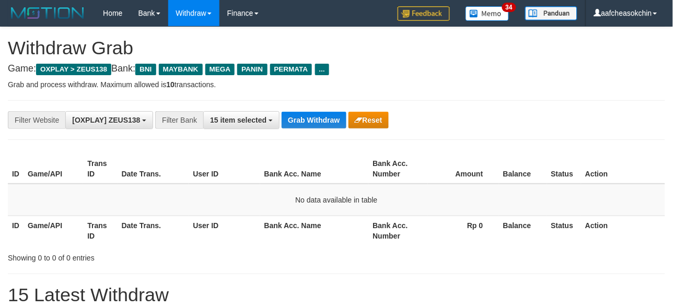
click at [325, 121] on button "Grab Withdraw" at bounding box center [314, 120] width 64 height 17
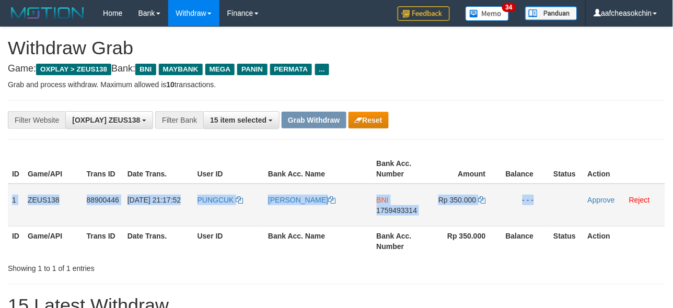
drag, startPoint x: 13, startPoint y: 190, endPoint x: 590, endPoint y: 194, distance: 577.1
click at [590, 194] on tr "1 ZEUS138 88900446 01/10/2025 21:17:52 PUNGCUK RONALDO BNI 1759493314 Rp 350.00…" at bounding box center [337, 205] width 658 height 43
copy tr "1 ZEUS138 88900446 01/10/2025 21:17:52 PUNGCUK RONALDO BNI 1759493314 Rp 350.00…"
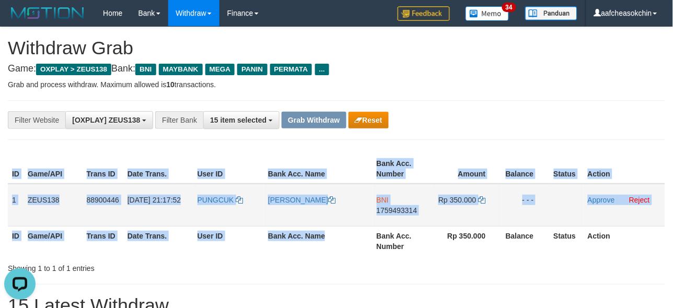
drag, startPoint x: 331, startPoint y: 256, endPoint x: 382, endPoint y: 204, distance: 72.8
click at [337, 246] on th "Bank Acc. Name" at bounding box center [318, 241] width 108 height 30
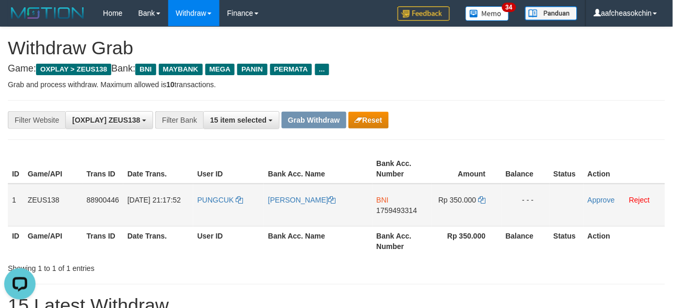
click at [391, 206] on span "1759493314" at bounding box center [397, 210] width 41 height 8
click at [391, 211] on span "1759493314" at bounding box center [397, 210] width 41 height 8
click at [469, 201] on span "Rp 350.000" at bounding box center [458, 200] width 38 height 8
copy td "350.000"
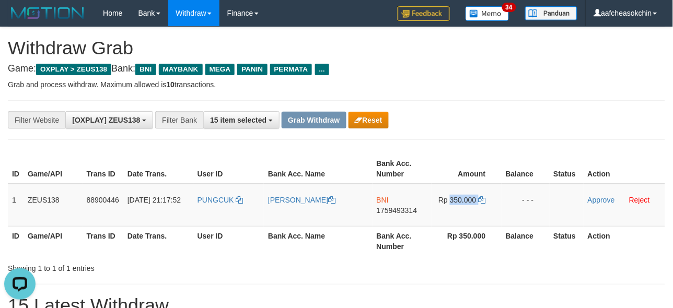
click at [347, 263] on div "Showing 1 to 1 of 1 entries" at bounding box center [336, 266] width 673 height 15
click at [599, 202] on link "Approve" at bounding box center [601, 200] width 27 height 8
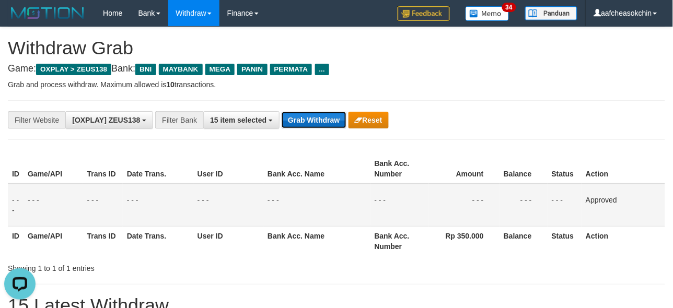
click at [321, 120] on button "Grab Withdraw" at bounding box center [314, 120] width 64 height 17
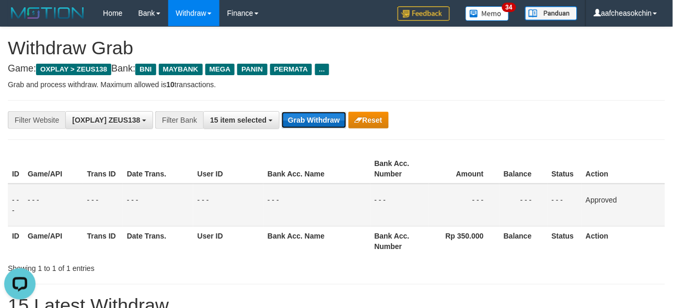
click at [321, 120] on button "Grab Withdraw" at bounding box center [314, 120] width 64 height 17
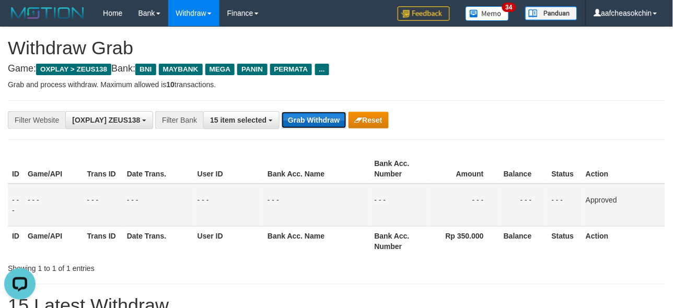
click at [321, 120] on button "Grab Withdraw" at bounding box center [314, 120] width 64 height 17
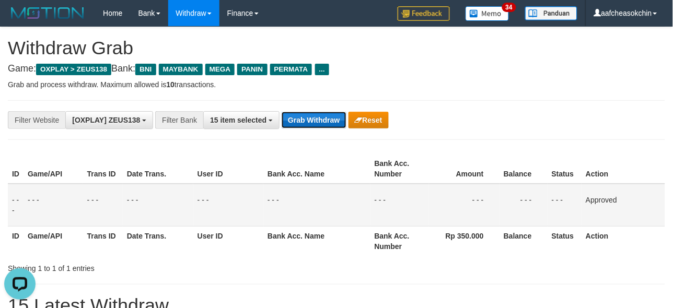
click at [322, 127] on button "Grab Withdraw" at bounding box center [314, 120] width 64 height 17
click at [311, 136] on div "**********" at bounding box center [337, 120] width 658 height 40
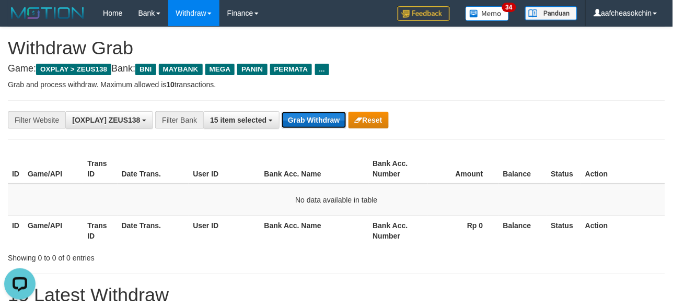
click at [296, 123] on button "Grab Withdraw" at bounding box center [314, 120] width 64 height 17
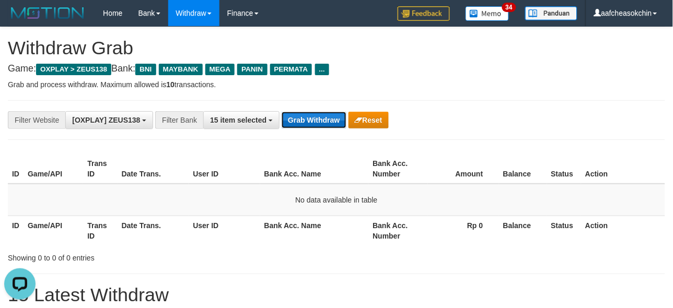
click at [296, 123] on button "Grab Withdraw" at bounding box center [314, 120] width 64 height 17
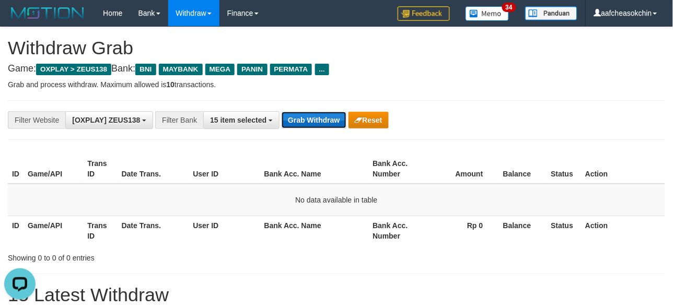
click at [296, 123] on button "Grab Withdraw" at bounding box center [314, 120] width 64 height 17
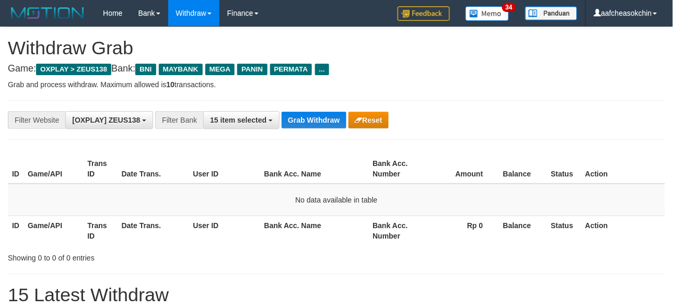
click at [296, 123] on button "Grab Withdraw" at bounding box center [314, 120] width 64 height 17
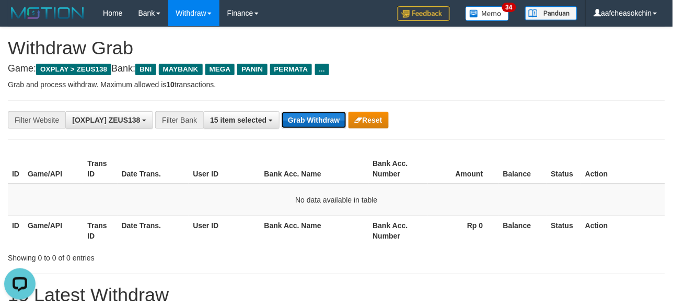
click at [294, 121] on button "Grab Withdraw" at bounding box center [314, 120] width 64 height 17
click at [293, 122] on button "Grab Withdraw" at bounding box center [314, 120] width 64 height 17
click at [337, 119] on button "Grab Withdraw" at bounding box center [314, 120] width 64 height 17
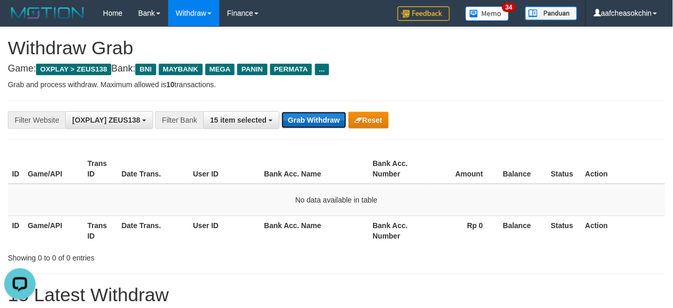
drag, startPoint x: 337, startPoint y: 119, endPoint x: 332, endPoint y: 111, distance: 9.0
click at [336, 117] on button "Grab Withdraw" at bounding box center [314, 120] width 64 height 17
click at [332, 112] on button "Grab Withdraw" at bounding box center [314, 120] width 64 height 17
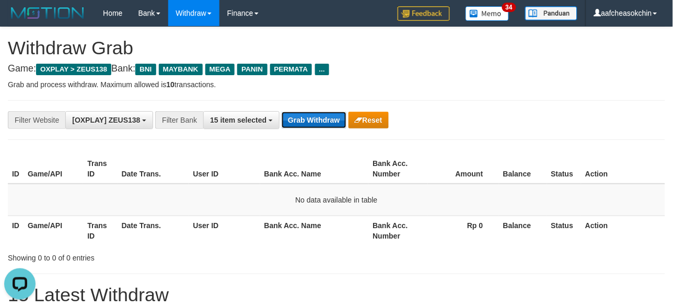
click at [332, 112] on button "Grab Withdraw" at bounding box center [314, 120] width 64 height 17
click at [312, 121] on button "Grab Withdraw" at bounding box center [314, 120] width 64 height 17
click at [309, 122] on button "Grab Withdraw" at bounding box center [314, 120] width 64 height 17
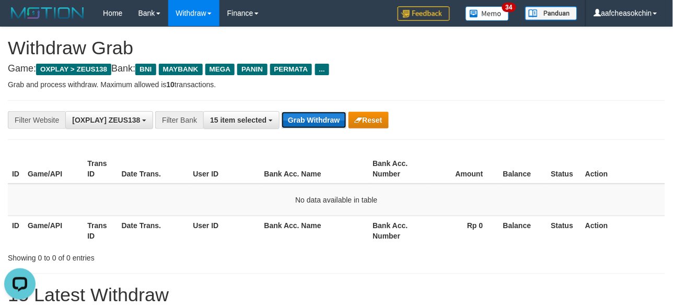
click at [309, 122] on button "Grab Withdraw" at bounding box center [314, 120] width 64 height 17
click at [302, 117] on button "Grab Withdraw" at bounding box center [314, 120] width 64 height 17
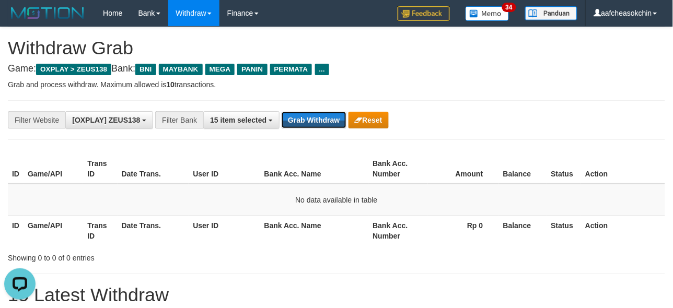
drag, startPoint x: 296, startPoint y: 128, endPoint x: 288, endPoint y: 101, distance: 28.1
click at [296, 128] on button "Grab Withdraw" at bounding box center [314, 120] width 64 height 17
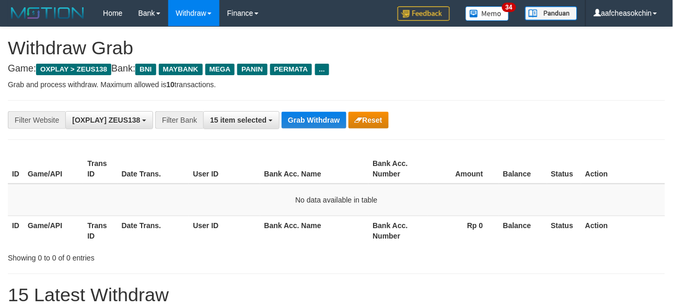
click at [310, 107] on div "**********" at bounding box center [337, 120] width 658 height 40
click at [311, 112] on div "**********" at bounding box center [280, 120] width 561 height 18
click at [311, 112] on button "Grab Withdraw" at bounding box center [314, 120] width 64 height 17
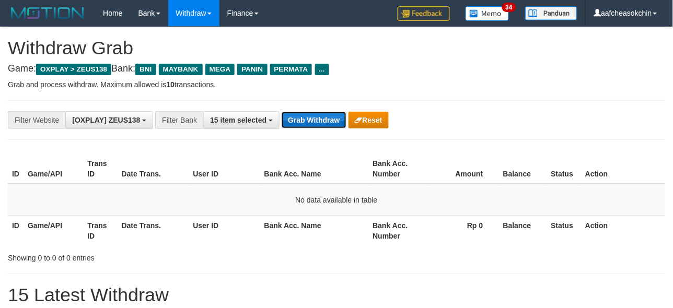
click at [323, 117] on button "Grab Withdraw" at bounding box center [314, 120] width 64 height 17
click at [337, 112] on button "Grab Withdraw" at bounding box center [314, 120] width 64 height 17
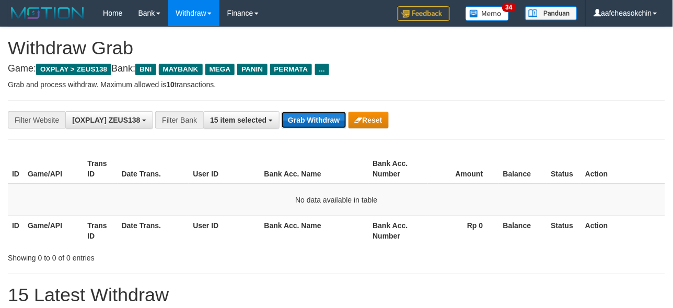
click at [335, 112] on button "Grab Withdraw" at bounding box center [314, 120] width 64 height 17
click at [332, 112] on button "Grab Withdraw" at bounding box center [314, 120] width 64 height 17
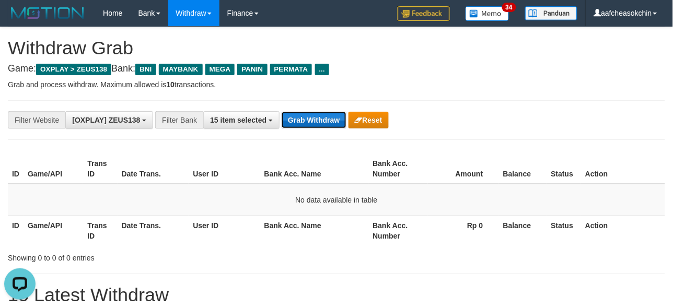
click at [315, 118] on button "Grab Withdraw" at bounding box center [314, 120] width 64 height 17
click at [320, 119] on button "Grab Withdraw" at bounding box center [314, 120] width 64 height 17
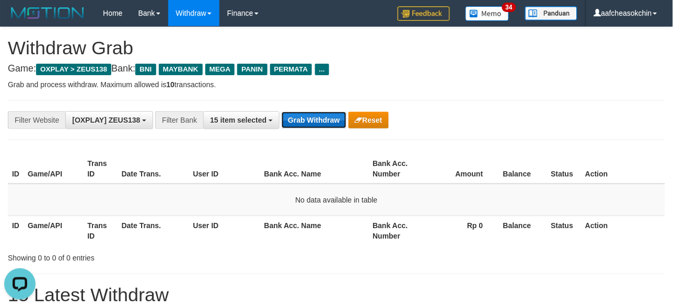
click at [324, 123] on button "Grab Withdraw" at bounding box center [314, 120] width 64 height 17
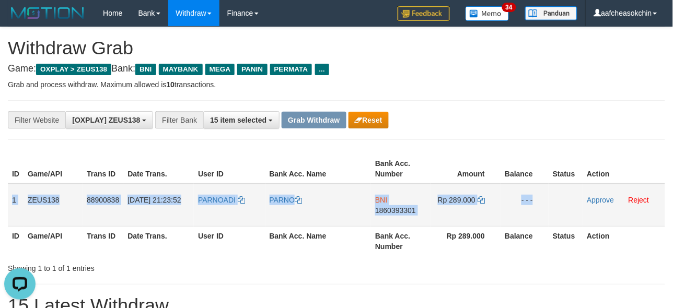
copy tr "1 ZEUS138 88900838 [DATE] 21:23:52 PARNOADI PARNO BNI 1860393301 Rp 289.000 - -…"
drag, startPoint x: 10, startPoint y: 196, endPoint x: 551, endPoint y: 202, distance: 540.6
click at [551, 202] on tr "1 ZEUS138 88900838 [DATE] 21:23:52 [GEOGRAPHIC_DATA] [GEOGRAPHIC_DATA] BNI 1860…" at bounding box center [337, 205] width 658 height 43
click at [211, 211] on td "PARNOADI" at bounding box center [229, 205] width 71 height 43
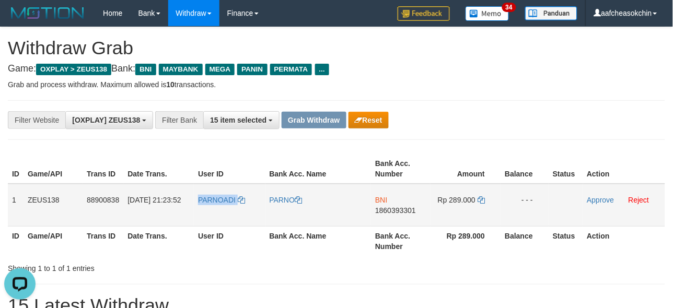
click at [211, 211] on td "PARNOADI" at bounding box center [229, 205] width 71 height 43
drag, startPoint x: 404, startPoint y: 246, endPoint x: 373, endPoint y: 205, distance: 51.4
click at [404, 246] on th "Bank Acc. Number" at bounding box center [401, 241] width 60 height 30
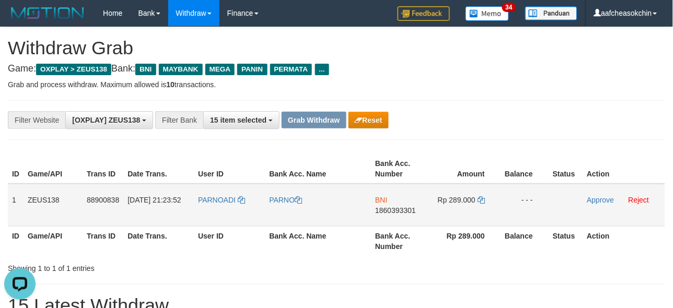
click at [373, 205] on td "BNI 1860393301" at bounding box center [401, 205] width 60 height 43
click at [378, 212] on span "1860393301" at bounding box center [395, 210] width 41 height 8
click at [464, 192] on td "Rp 289.000" at bounding box center [466, 205] width 70 height 43
copy td "289.000"
click at [464, 192] on td "Rp 289.000" at bounding box center [466, 205] width 70 height 43
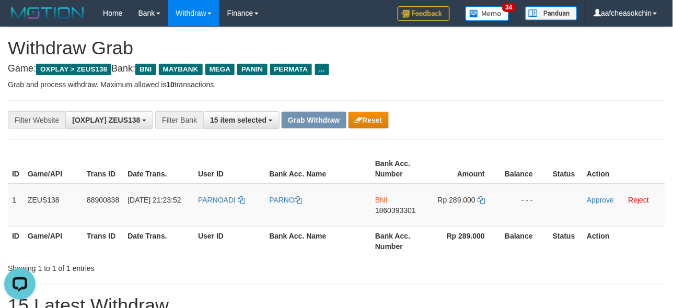
click at [370, 266] on div "Showing 1 to 1 of 1 entries" at bounding box center [336, 266] width 673 height 15
click at [604, 192] on td "Approve Reject" at bounding box center [624, 205] width 82 height 43
click at [602, 198] on link "Approve" at bounding box center [601, 200] width 27 height 8
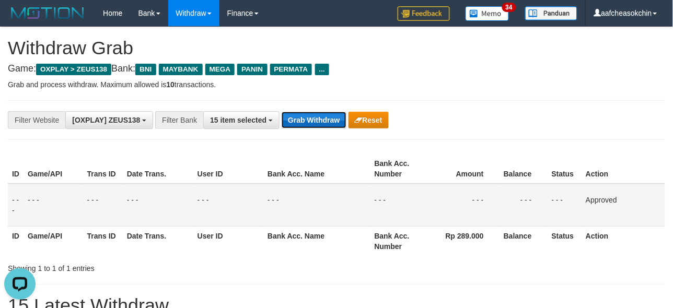
click at [318, 123] on button "Grab Withdraw" at bounding box center [314, 120] width 64 height 17
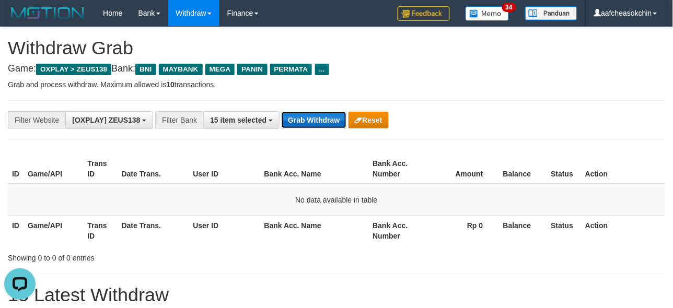
click at [323, 124] on button "Grab Withdraw" at bounding box center [314, 120] width 64 height 17
click at [334, 123] on button "Grab Withdraw" at bounding box center [314, 120] width 64 height 17
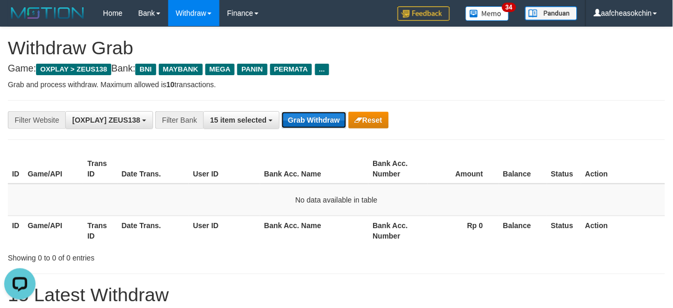
click at [335, 113] on button "Grab Withdraw" at bounding box center [314, 120] width 64 height 17
click at [303, 116] on button "Grab Withdraw" at bounding box center [314, 120] width 64 height 17
click at [304, 116] on button "Grab Withdraw" at bounding box center [314, 120] width 64 height 17
click at [309, 120] on button "Grab Withdraw" at bounding box center [314, 120] width 64 height 17
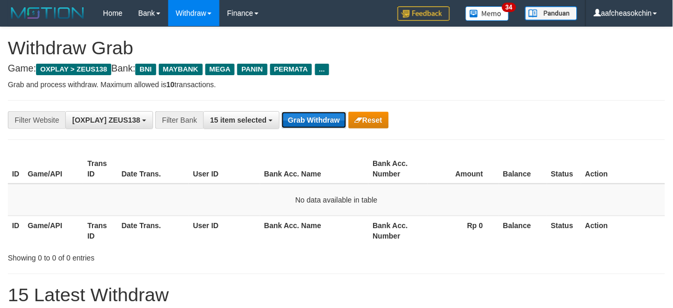
click at [309, 120] on button "Grab Withdraw" at bounding box center [314, 120] width 64 height 17
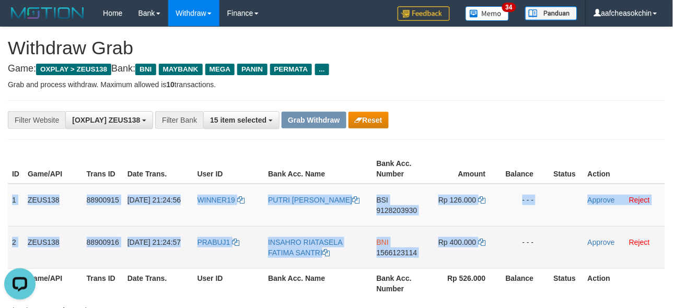
drag, startPoint x: 12, startPoint y: 199, endPoint x: 511, endPoint y: 252, distance: 502.6
click at [511, 252] on tbody "1 ZEUS138 88900915 01/10/2025 21:24:56 WINNER19 PUTRI YOLANDA BSI 9128203930 Rp…" at bounding box center [337, 226] width 658 height 85
copy tbody "1 ZEUS138 88900915 01/10/2025 21:24:56 WINNER19 PUTRI YOLANDA BSI 9128203930 Rp…"
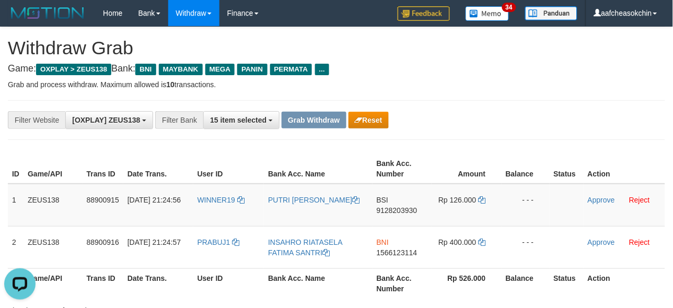
click at [422, 108] on div "**********" at bounding box center [337, 120] width 658 height 40
click at [379, 198] on span "BSI" at bounding box center [383, 200] width 12 height 8
copy td "BSI"
click at [379, 198] on span "BSI" at bounding box center [383, 200] width 12 height 8
click at [383, 199] on span "BSI" at bounding box center [383, 200] width 12 height 8
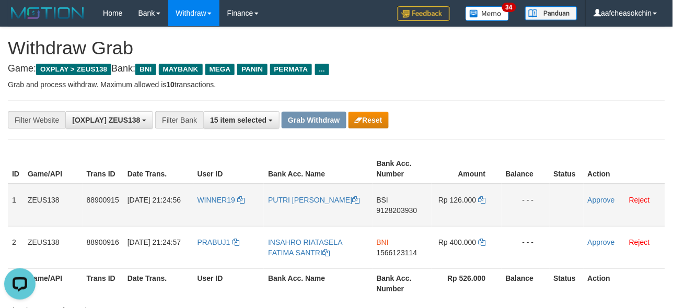
click at [384, 207] on span "9128203930" at bounding box center [397, 210] width 41 height 8
click at [453, 199] on span "Rp 126.000" at bounding box center [458, 200] width 38 height 8
copy td "126.000"
click at [453, 199] on span "Rp 126.000" at bounding box center [458, 200] width 38 height 8
click at [594, 201] on link "Approve" at bounding box center [601, 200] width 27 height 8
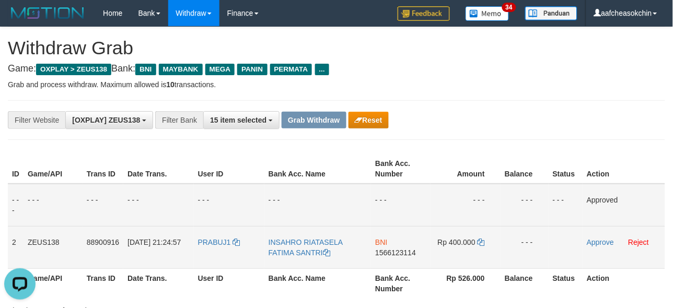
click at [396, 246] on td "BNI 1566123114" at bounding box center [401, 247] width 60 height 42
click at [396, 251] on span "1566123114" at bounding box center [395, 253] width 41 height 8
click at [459, 241] on span "Rp 400.000" at bounding box center [457, 242] width 38 height 8
copy td "400.000"
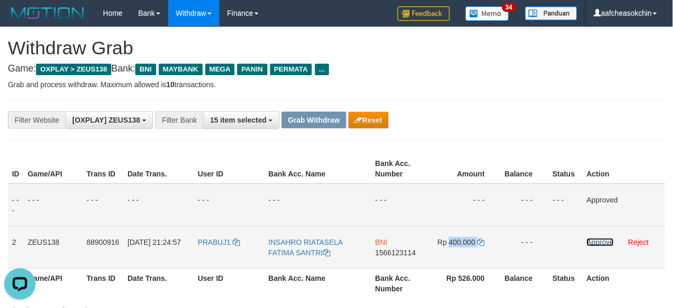
click at [598, 238] on link "Approve" at bounding box center [600, 242] width 27 height 8
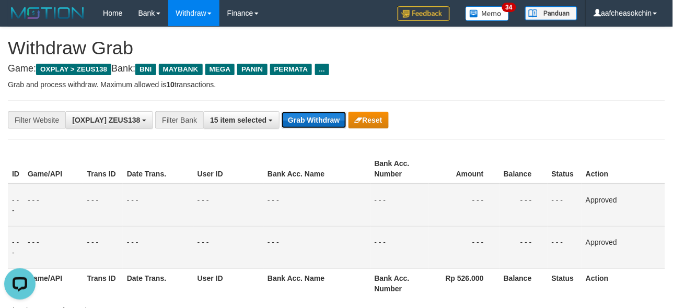
click at [315, 121] on button "Grab Withdraw" at bounding box center [314, 120] width 64 height 17
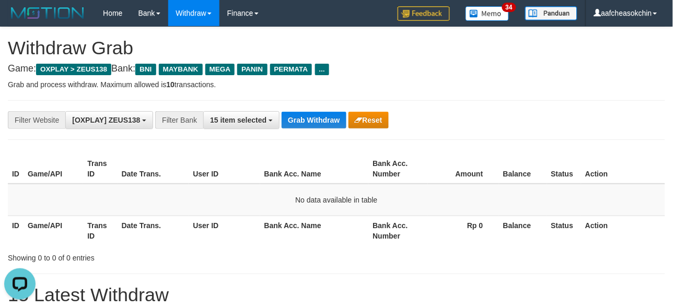
click at [309, 131] on div "**********" at bounding box center [337, 120] width 658 height 40
click at [306, 108] on div "**********" at bounding box center [337, 120] width 658 height 40
click at [305, 122] on button "Grab Withdraw" at bounding box center [314, 120] width 64 height 17
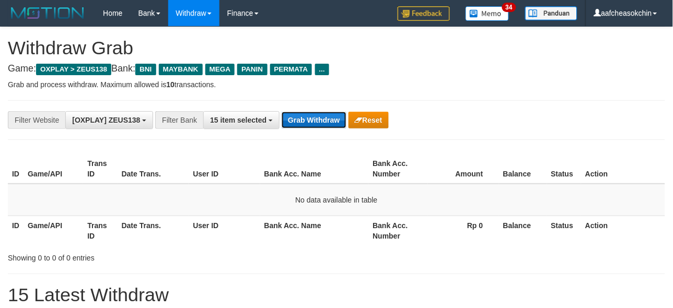
click at [305, 119] on button "Grab Withdraw" at bounding box center [314, 120] width 64 height 17
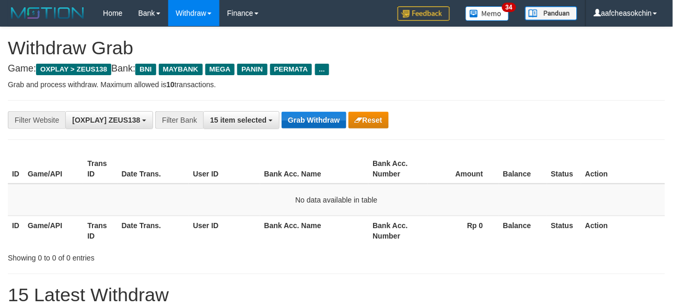
drag, startPoint x: 0, startPoint y: 0, endPoint x: 309, endPoint y: 121, distance: 332.4
click at [309, 121] on button "Grab Withdraw" at bounding box center [314, 120] width 64 height 17
click at [321, 122] on button "Grab Withdraw" at bounding box center [314, 120] width 64 height 17
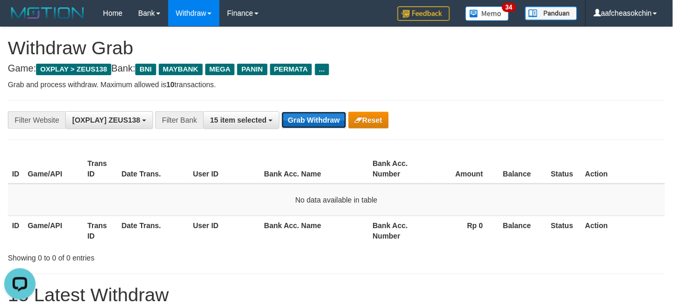
click at [321, 122] on button "Grab Withdraw" at bounding box center [314, 120] width 64 height 17
click at [304, 121] on button "Grab Withdraw" at bounding box center [314, 120] width 64 height 17
click at [302, 121] on button "Grab Withdraw" at bounding box center [314, 120] width 64 height 17
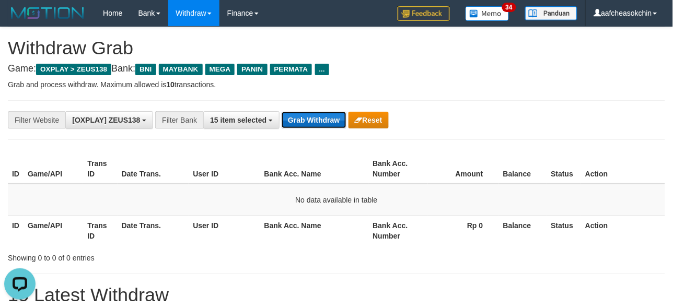
click at [308, 122] on button "Grab Withdraw" at bounding box center [314, 120] width 64 height 17
click at [307, 122] on button "Grab Withdraw" at bounding box center [314, 120] width 64 height 17
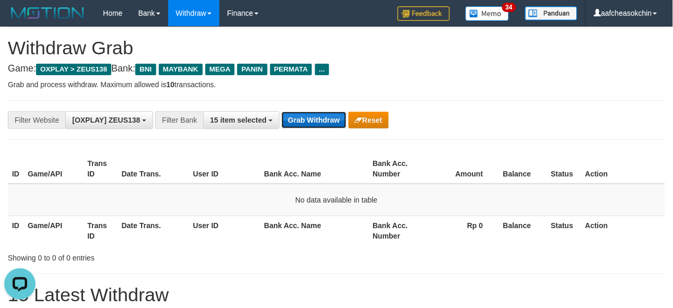
click at [307, 122] on button "Grab Withdraw" at bounding box center [314, 120] width 64 height 17
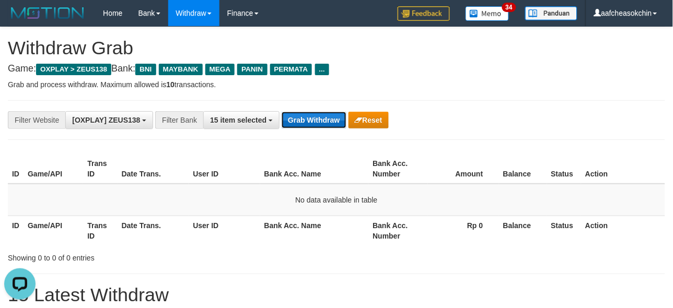
click at [307, 122] on button "Grab Withdraw" at bounding box center [314, 120] width 64 height 17
click at [307, 121] on button "Grab Withdraw" at bounding box center [314, 120] width 64 height 17
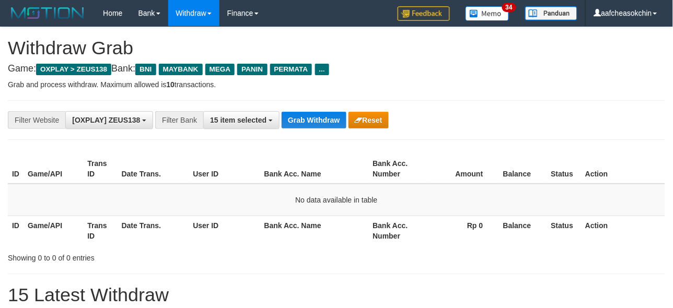
click at [298, 124] on button "Grab Withdraw" at bounding box center [314, 120] width 64 height 17
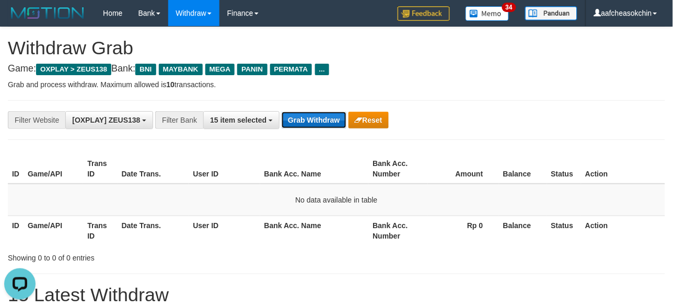
click at [300, 115] on button "Grab Withdraw" at bounding box center [314, 120] width 64 height 17
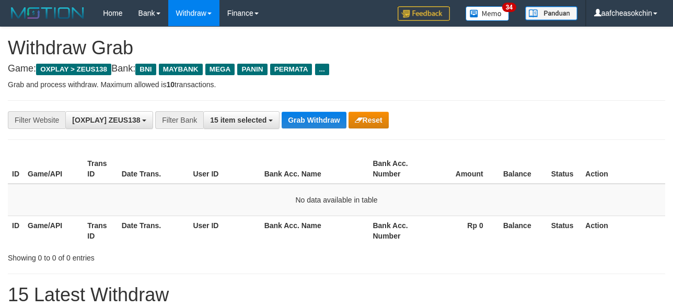
click at [301, 117] on button "Grab Withdraw" at bounding box center [314, 120] width 64 height 17
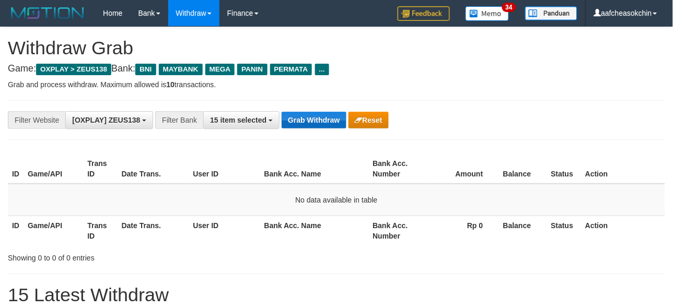
click at [301, 117] on button "Grab Withdraw" at bounding box center [314, 120] width 64 height 17
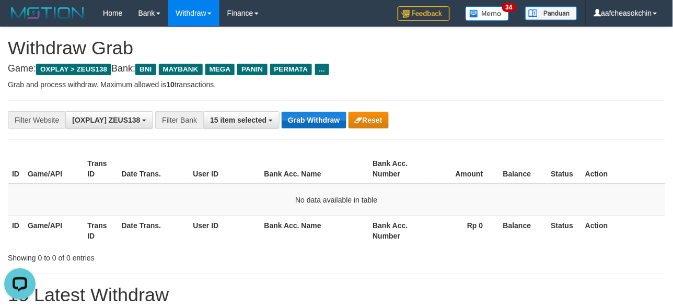
click at [301, 117] on button "Grab Withdraw" at bounding box center [314, 120] width 64 height 17
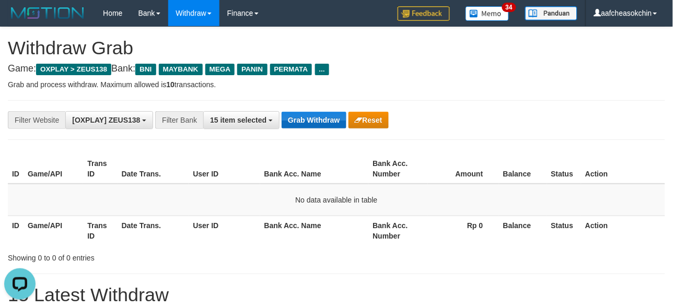
click at [301, 117] on button "Grab Withdraw" at bounding box center [314, 120] width 64 height 17
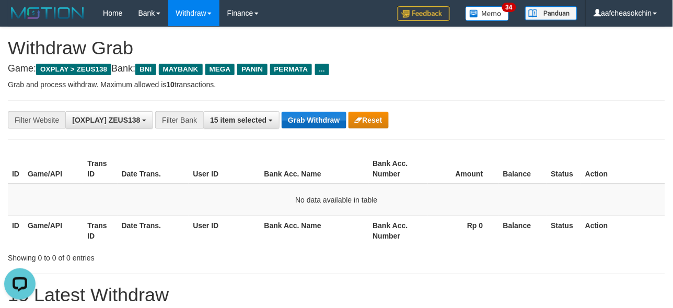
click at [301, 117] on button "Grab Withdraw" at bounding box center [314, 120] width 64 height 17
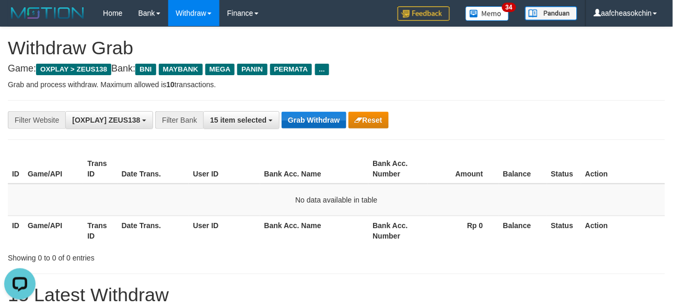
click at [301, 117] on button "Grab Withdraw" at bounding box center [314, 120] width 64 height 17
click at [323, 114] on button "Grab Withdraw" at bounding box center [314, 120] width 64 height 17
click at [322, 114] on button "Grab Withdraw" at bounding box center [314, 120] width 64 height 17
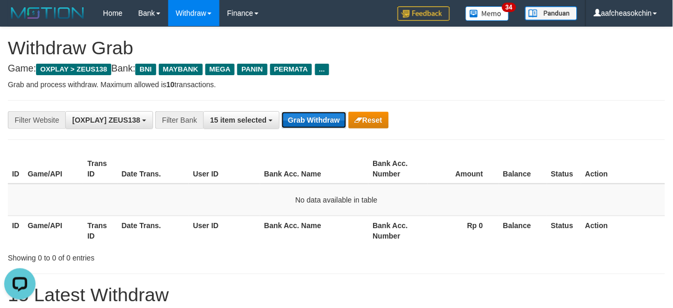
click at [322, 114] on button "Grab Withdraw" at bounding box center [314, 120] width 64 height 17
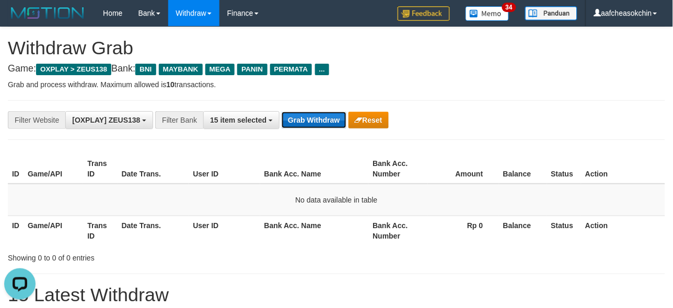
click at [322, 114] on button "Grab Withdraw" at bounding box center [314, 120] width 64 height 17
click at [316, 116] on button "Grab Withdraw" at bounding box center [314, 120] width 64 height 17
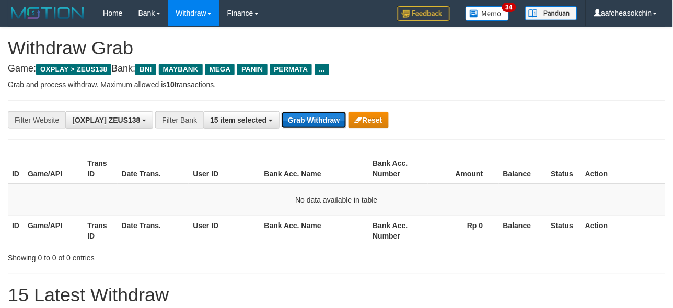
click at [316, 116] on button "Grab Withdraw" at bounding box center [314, 120] width 64 height 17
click at [312, 123] on button "Grab Withdraw" at bounding box center [314, 120] width 64 height 17
click at [311, 123] on button "Grab Withdraw" at bounding box center [314, 120] width 64 height 17
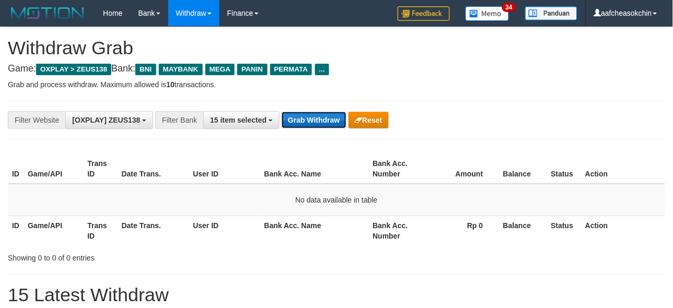
click at [311, 123] on button "Grab Withdraw" at bounding box center [314, 120] width 64 height 17
click at [311, 122] on button "Grab Withdraw" at bounding box center [314, 120] width 64 height 17
click at [314, 125] on button "Grab Withdraw" at bounding box center [314, 120] width 64 height 17
click at [312, 123] on button "Grab Withdraw" at bounding box center [314, 120] width 64 height 17
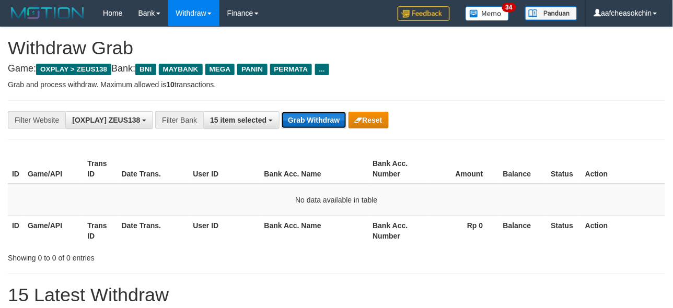
click at [313, 123] on button "Grab Withdraw" at bounding box center [314, 120] width 64 height 17
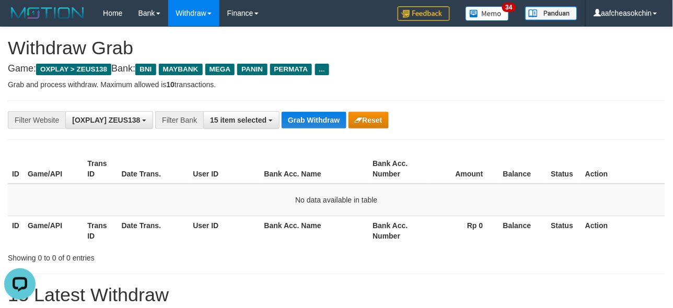
click at [301, 107] on div "**********" at bounding box center [337, 120] width 658 height 40
click at [309, 122] on button "Grab Withdraw" at bounding box center [314, 120] width 64 height 17
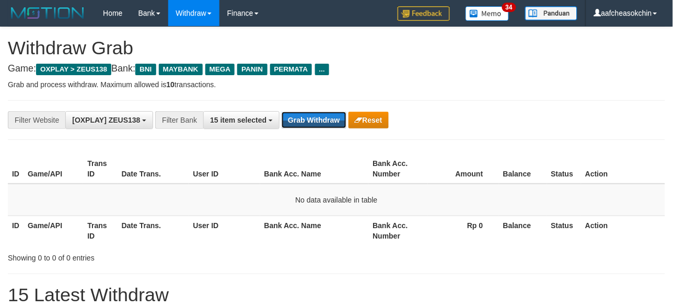
click at [309, 122] on button "Grab Withdraw" at bounding box center [314, 120] width 64 height 17
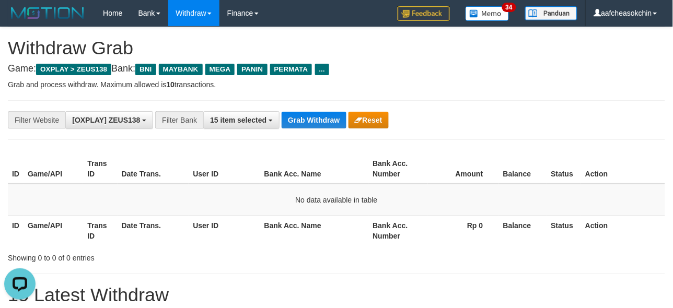
click at [309, 133] on div "**********" at bounding box center [337, 120] width 658 height 40
click at [306, 122] on button "Grab Withdraw" at bounding box center [314, 120] width 64 height 17
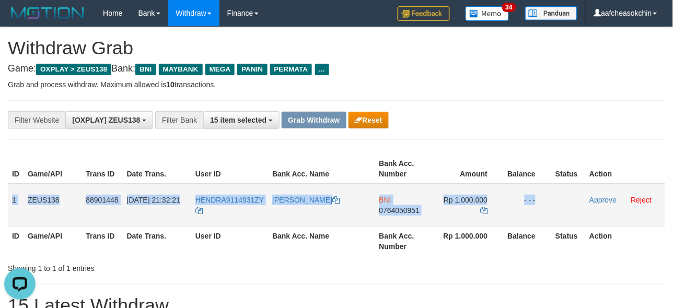
drag, startPoint x: 11, startPoint y: 197, endPoint x: 569, endPoint y: 211, distance: 558.0
click at [569, 211] on tr "1 ZEUS138 88901448 [DATE] 21:32:21 HENDRA9114931ZY [PERSON_NAME] BNI 0764050951…" at bounding box center [337, 205] width 658 height 43
copy tr "1 ZEUS138 88901448 [DATE] 21:32:21 HENDRA9114931ZY HENDRA SEPTIYAWAN BNI 076405…"
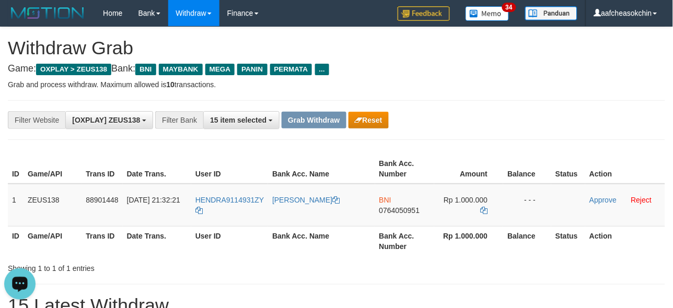
click at [17, 230] on th "ID" at bounding box center [16, 241] width 16 height 30
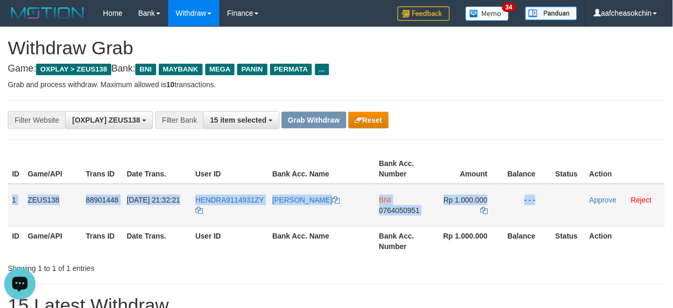
drag, startPoint x: 13, startPoint y: 197, endPoint x: 556, endPoint y: 199, distance: 543.2
click at [556, 199] on tr "1 ZEUS138 88901448 01/10/2025 21:32:21 HENDRA9114931ZY HENDRA SEPTIYAWAN BNI 07…" at bounding box center [337, 205] width 658 height 43
copy tr "1 ZEUS138 88901448 01/10/2025 21:32:21 HENDRA9114931ZY HENDRA SEPTIYAWAN BNI 07…"
click at [14, 221] on td "1" at bounding box center [16, 205] width 16 height 43
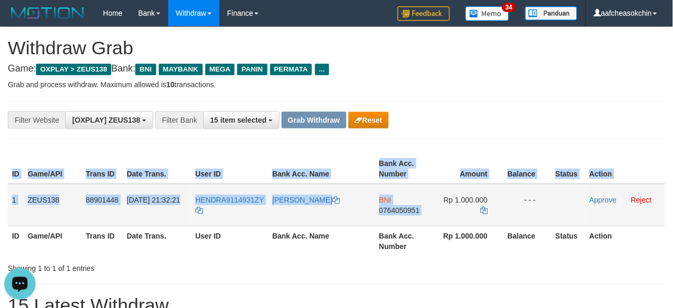
drag, startPoint x: 6, startPoint y: 189, endPoint x: 383, endPoint y: 219, distance: 377.6
click at [442, 192] on div "ID Game/API Trans ID Date Trans. User ID Bank Acc. Name Bank Acc. Number Amount…" at bounding box center [336, 205] width 673 height 108
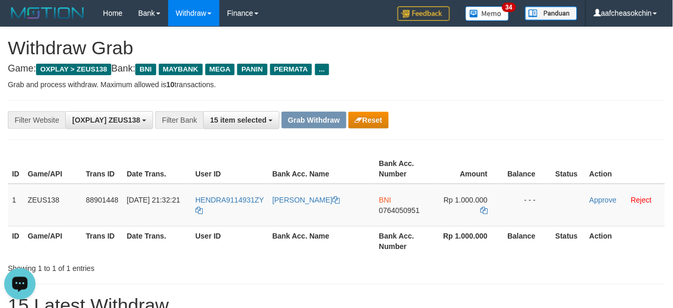
click at [379, 248] on th "Bank Acc. Number" at bounding box center [404, 241] width 59 height 30
drag, startPoint x: 12, startPoint y: 198, endPoint x: 546, endPoint y: 187, distance: 533.9
click at [546, 186] on tr "1 ZEUS138 88901448 01/10/2025 21:32:21 HENDRA9114931ZY HENDRA SEPTIYAWAN BNI 07…" at bounding box center [337, 205] width 658 height 43
copy tr "1 ZEUS138 88901448 01/10/2025 21:32:21 HENDRA9114931ZY HENDRA SEPTIYAWAN BNI 07…"
click at [500, 266] on div "Showing 1 to 1 of 1 entries" at bounding box center [336, 266] width 673 height 15
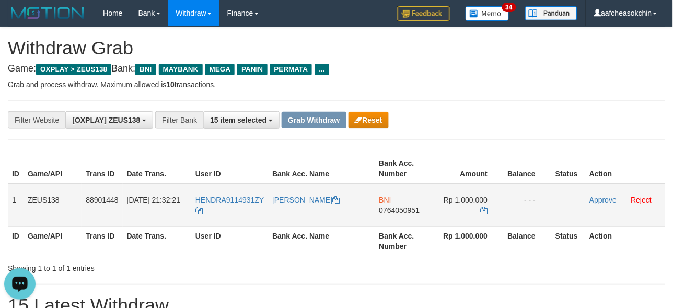
click at [394, 210] on span "0764050951" at bounding box center [400, 210] width 41 height 8
click at [472, 198] on span "Rp 1.000.000" at bounding box center [466, 200] width 44 height 8
copy td "1.000.000"
click at [472, 198] on span "Rp 1.000.000" at bounding box center [466, 200] width 44 height 8
click at [510, 273] on div "Showing 1 to 1 of 1 entries" at bounding box center [336, 266] width 673 height 15
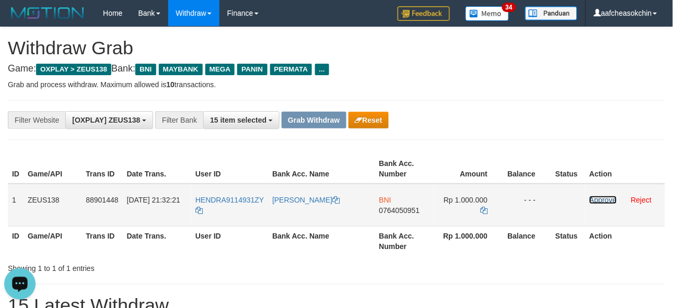
click at [596, 202] on link "Approve" at bounding box center [603, 200] width 27 height 8
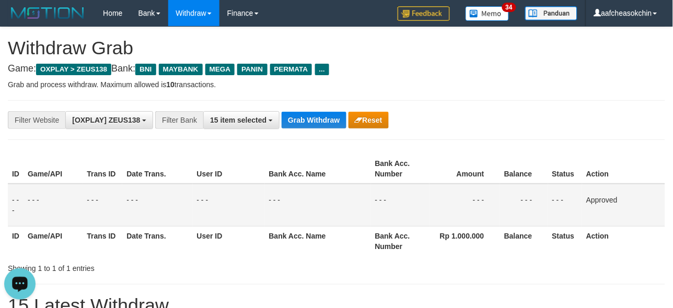
click at [316, 129] on div "**********" at bounding box center [337, 120] width 658 height 40
click at [318, 124] on button "Grab Withdraw" at bounding box center [314, 120] width 64 height 17
click at [305, 113] on button "Grab Withdraw" at bounding box center [314, 120] width 64 height 17
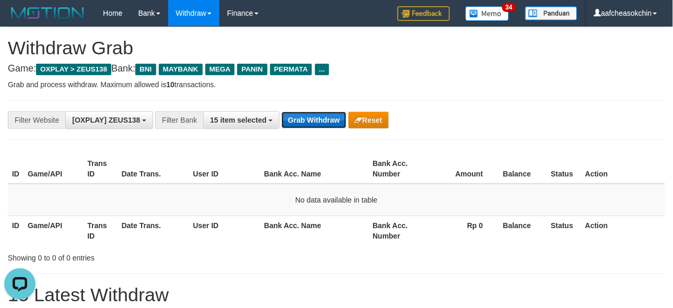
click at [317, 115] on button "Grab Withdraw" at bounding box center [314, 120] width 64 height 17
click at [316, 117] on button "Grab Withdraw" at bounding box center [314, 120] width 64 height 17
drag, startPoint x: 288, startPoint y: 103, endPoint x: 317, endPoint y: 127, distance: 38.0
click at [289, 104] on div "**********" at bounding box center [337, 120] width 658 height 40
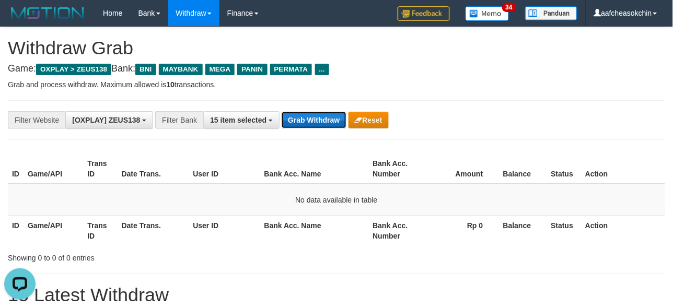
click at [315, 123] on button "Grab Withdraw" at bounding box center [314, 120] width 64 height 17
click at [314, 120] on button "Grab Withdraw" at bounding box center [314, 120] width 64 height 17
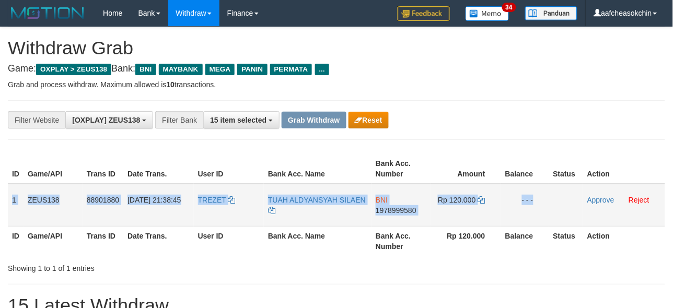
drag, startPoint x: 8, startPoint y: 191, endPoint x: 562, endPoint y: 214, distance: 554.6
click at [562, 214] on tr "1 ZEUS138 88901880 [DATE] 21:38:45 TREZET TUAH ALDYANSYAH SILAEN BNI 1978999580…" at bounding box center [337, 205] width 658 height 43
copy tr "1 ZEUS138 88901880 [DATE] 21:38:45 TREZET TUAH ALDYANSYAH SILAEN BNI 1978999580…"
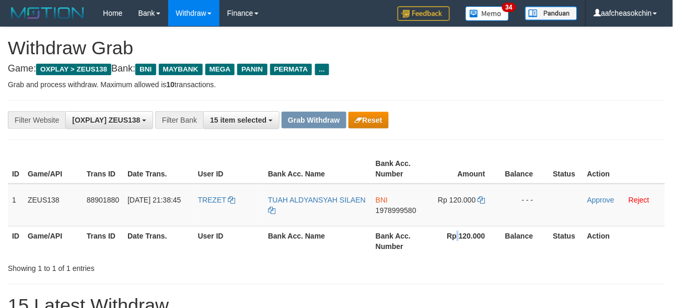
drag, startPoint x: 456, startPoint y: 250, endPoint x: 396, endPoint y: 248, distance: 60.1
click at [454, 251] on th "Rp 120.000" at bounding box center [466, 241] width 70 height 30
click at [209, 208] on td "TREZET" at bounding box center [229, 205] width 70 height 43
copy link "TREZET"
click at [209, 208] on td "TREZET" at bounding box center [229, 205] width 70 height 43
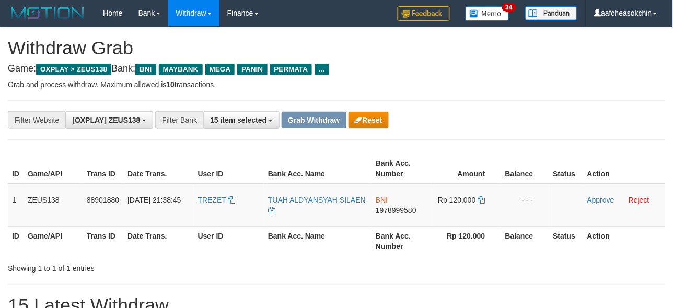
click at [388, 206] on span "1978999580" at bounding box center [396, 210] width 41 height 8
click at [466, 203] on span "Rp 120.000" at bounding box center [457, 200] width 38 height 8
copy td "120.000"
click at [466, 203] on span "Rp 120.000" at bounding box center [457, 200] width 38 height 8
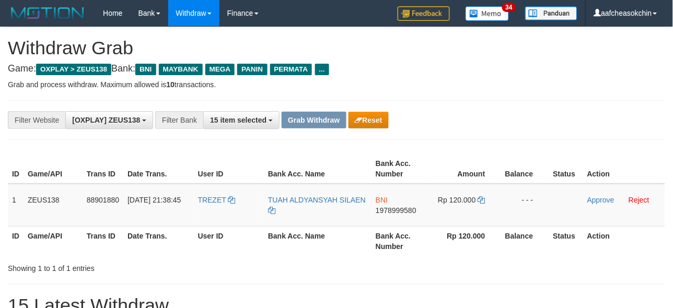
click at [547, 270] on div "Showing 1 to 1 of 1 entries" at bounding box center [336, 266] width 673 height 15
click at [458, 201] on span "Rp 120.000" at bounding box center [457, 200] width 38 height 8
copy td "120.000"
click at [541, 252] on th "Balance" at bounding box center [525, 241] width 48 height 30
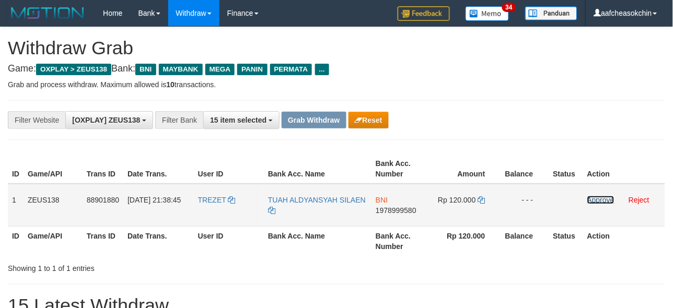
click at [594, 203] on link "Approve" at bounding box center [601, 200] width 27 height 8
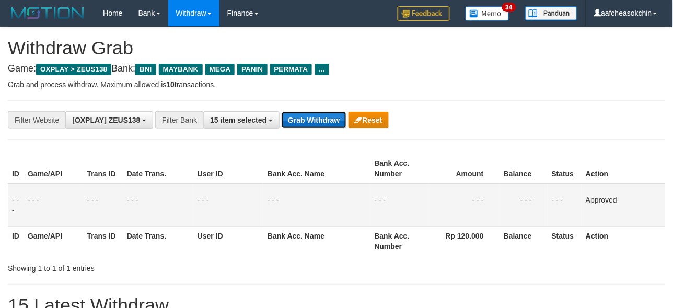
click at [335, 120] on button "Grab Withdraw" at bounding box center [314, 120] width 64 height 17
click at [335, 121] on button "Grab Withdraw" at bounding box center [314, 120] width 64 height 17
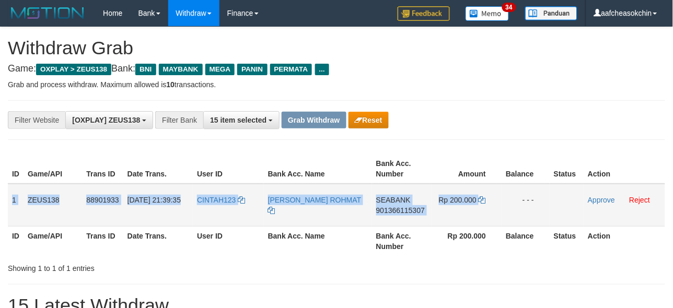
drag, startPoint x: 8, startPoint y: 200, endPoint x: 494, endPoint y: 202, distance: 486.2
click at [494, 202] on tr "1 ZEUS138 88901933 [DATE] 21:39:35 CINTAH123 [PERSON_NAME] ROHMAT SEABANK 90136…" at bounding box center [337, 205] width 658 height 43
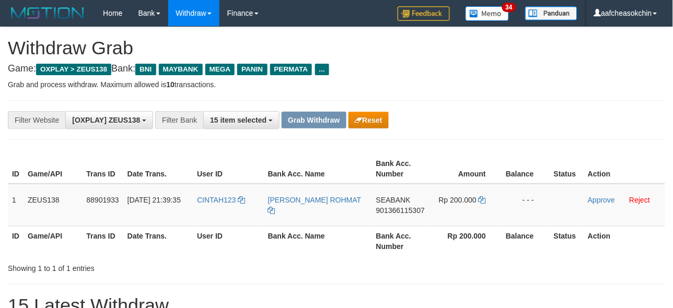
click at [380, 239] on th "Bank Acc. Number" at bounding box center [402, 241] width 60 height 30
click at [227, 220] on td "CINTAH123" at bounding box center [228, 205] width 71 height 43
click at [227, 219] on td "CINTAH123" at bounding box center [228, 205] width 71 height 43
copy link "CINTAH123"
click at [227, 219] on td "CINTAH123" at bounding box center [228, 205] width 71 height 43
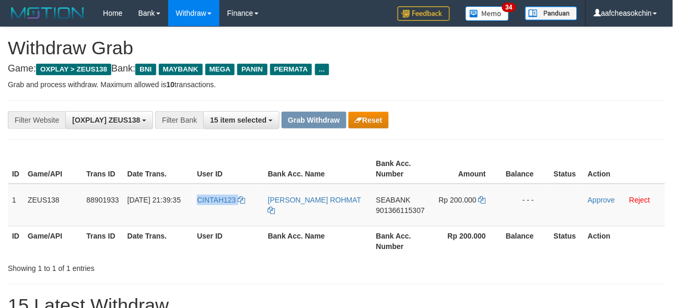
copy link "CINTAH123"
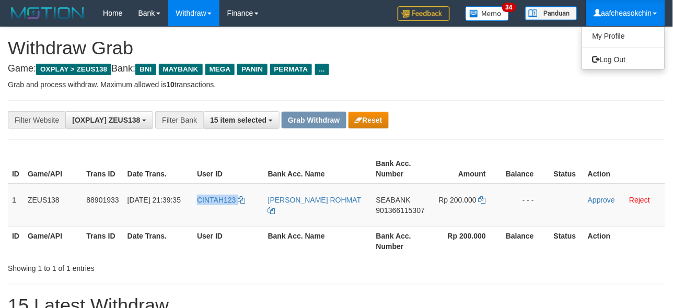
drag, startPoint x: 594, startPoint y: 13, endPoint x: 682, endPoint y: 63, distance: 100.7
click at [594, 14] on span at bounding box center [597, 12] width 7 height 7
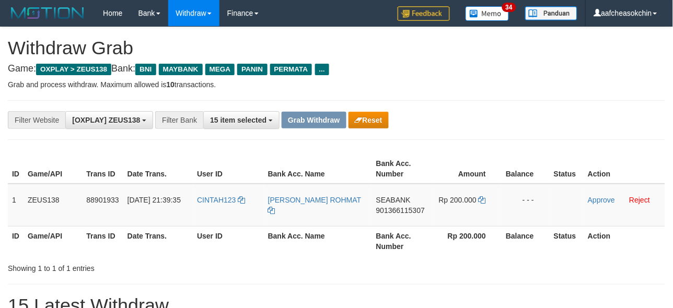
click at [409, 238] on th "Bank Acc. Number" at bounding box center [402, 241] width 60 height 30
click at [387, 198] on span "SEABANK" at bounding box center [393, 200] width 35 height 8
copy td "SEABANK"
click at [387, 198] on span "SEABANK" at bounding box center [393, 200] width 35 height 8
click at [389, 206] on span "901366115307" at bounding box center [400, 210] width 49 height 8
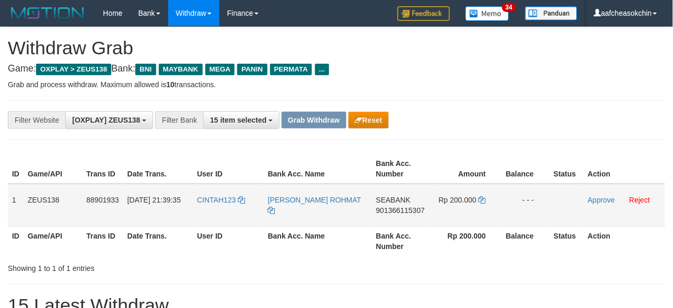
click at [462, 197] on span "Rp 200.000" at bounding box center [458, 200] width 38 height 8
copy td "200.000"
click at [602, 200] on link "Approve" at bounding box center [601, 200] width 27 height 8
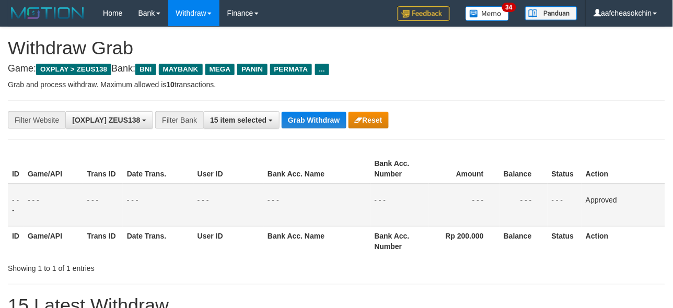
click at [309, 106] on div "**********" at bounding box center [337, 120] width 658 height 40
click at [303, 133] on div "**********" at bounding box center [337, 120] width 658 height 40
click at [302, 127] on button "Grab Withdraw" at bounding box center [314, 120] width 64 height 17
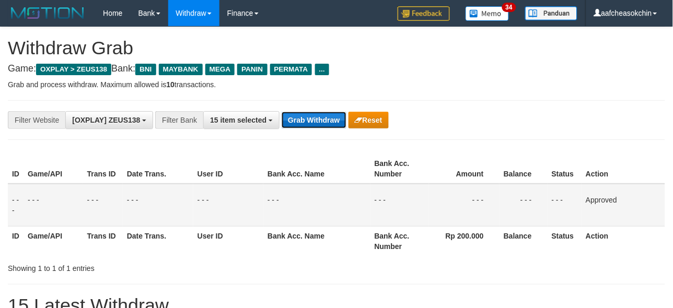
click at [302, 127] on button "Grab Withdraw" at bounding box center [314, 120] width 64 height 17
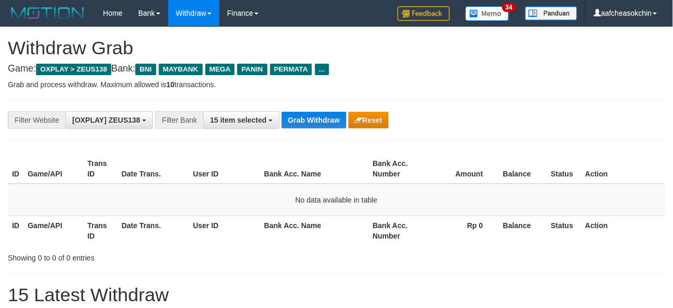
click at [312, 132] on div "**********" at bounding box center [337, 120] width 658 height 40
click at [307, 116] on button "Grab Withdraw" at bounding box center [314, 120] width 64 height 17
click at [320, 113] on button "Grab Withdraw" at bounding box center [314, 120] width 64 height 17
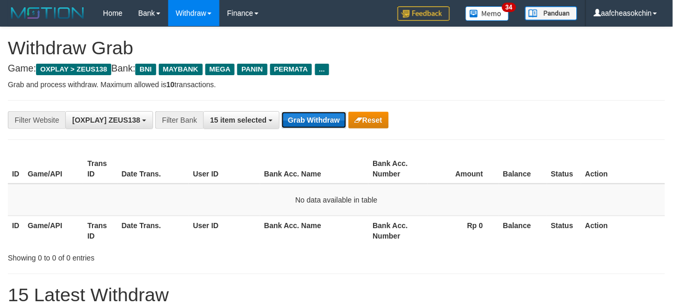
click at [320, 116] on button "Grab Withdraw" at bounding box center [314, 120] width 64 height 17
click at [319, 118] on button "Grab Withdraw" at bounding box center [314, 120] width 64 height 17
click at [309, 112] on button "Grab Withdraw" at bounding box center [314, 120] width 64 height 17
click at [309, 125] on button "Grab Withdraw" at bounding box center [314, 120] width 64 height 17
click at [308, 125] on button "Grab Withdraw" at bounding box center [314, 120] width 64 height 17
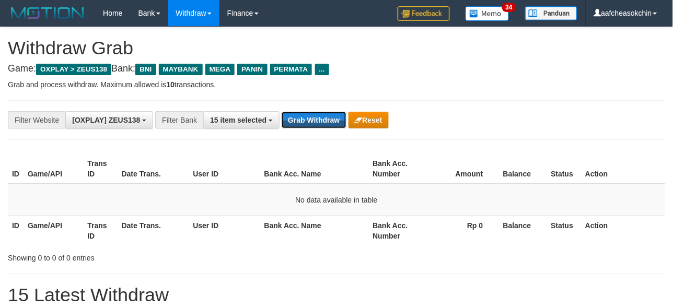
drag, startPoint x: 308, startPoint y: 126, endPoint x: 302, endPoint y: 134, distance: 10.8
click at [307, 126] on button "Grab Withdraw" at bounding box center [314, 120] width 64 height 17
click at [314, 112] on button "Grab Withdraw" at bounding box center [314, 120] width 64 height 17
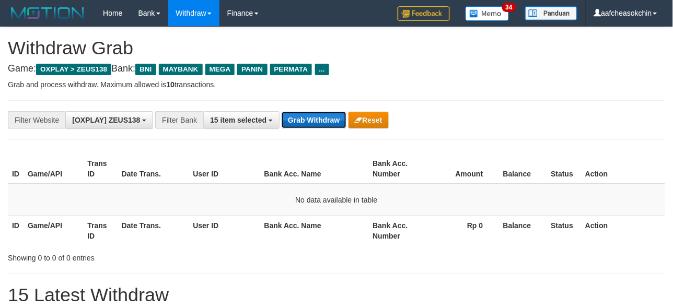
click at [298, 123] on button "Grab Withdraw" at bounding box center [314, 120] width 64 height 17
click at [299, 123] on button "Grab Withdraw" at bounding box center [314, 120] width 64 height 17
click at [298, 123] on button "Grab Withdraw" at bounding box center [314, 120] width 64 height 17
click at [301, 131] on div "**********" at bounding box center [337, 120] width 658 height 40
click at [296, 116] on button "Grab Withdraw" at bounding box center [314, 120] width 64 height 17
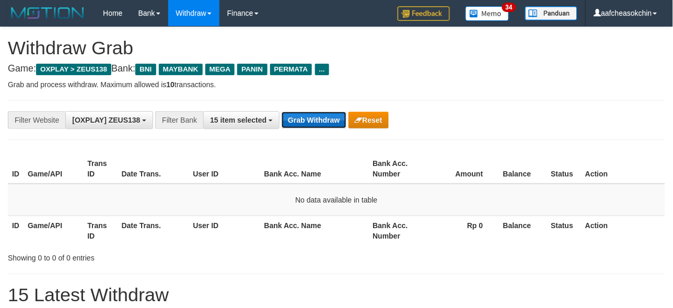
click at [296, 116] on button "Grab Withdraw" at bounding box center [314, 120] width 64 height 17
click at [299, 129] on div "**********" at bounding box center [280, 120] width 561 height 18
click at [312, 113] on button "Grab Withdraw" at bounding box center [314, 120] width 64 height 17
click at [323, 126] on button "Grab Withdraw" at bounding box center [314, 120] width 64 height 17
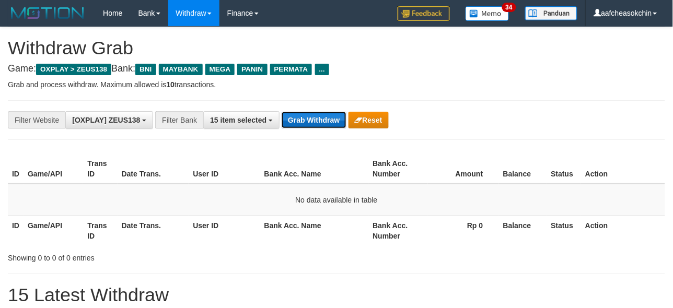
click at [321, 122] on button "Grab Withdraw" at bounding box center [314, 120] width 64 height 17
drag, startPoint x: 0, startPoint y: 0, endPoint x: 320, endPoint y: 118, distance: 341.4
click at [320, 118] on button "Grab Withdraw" at bounding box center [314, 120] width 64 height 17
click at [305, 113] on button "Grab Withdraw" at bounding box center [314, 120] width 64 height 17
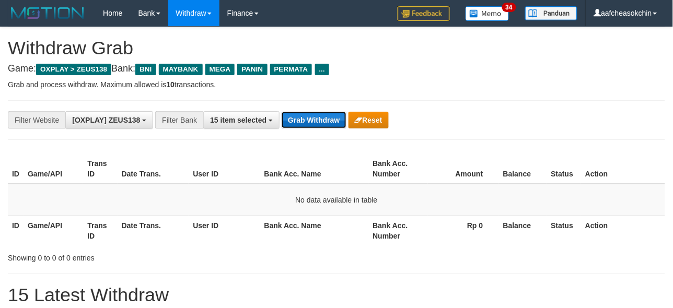
click at [305, 113] on button "Grab Withdraw" at bounding box center [314, 120] width 64 height 17
click at [322, 125] on button "Grab Withdraw" at bounding box center [314, 120] width 64 height 17
click at [327, 121] on button "Grab Withdraw" at bounding box center [314, 120] width 64 height 17
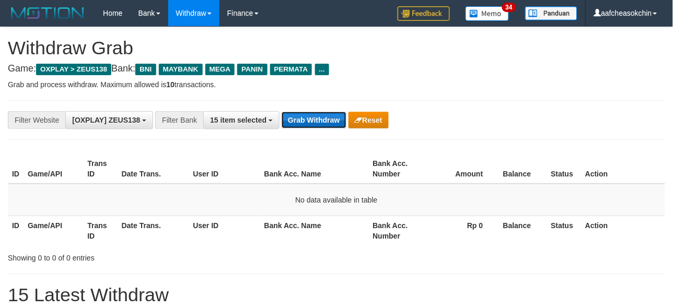
click at [327, 121] on button "Grab Withdraw" at bounding box center [314, 120] width 64 height 17
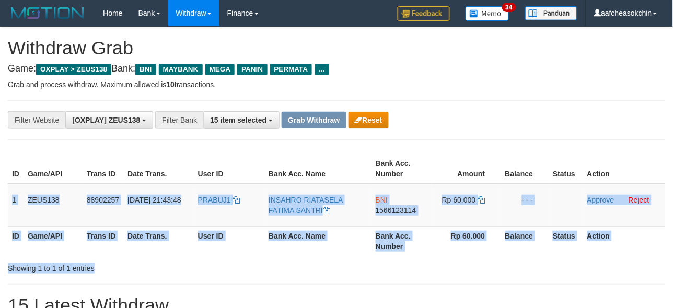
scroll to position [30, 0]
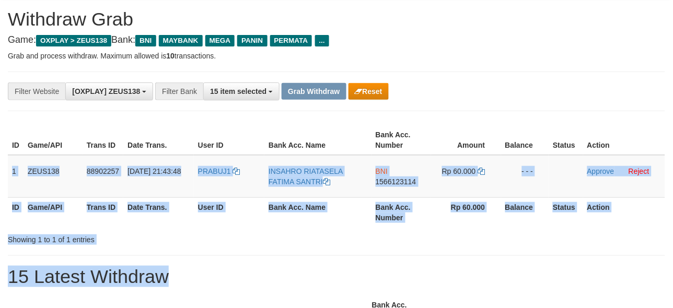
drag, startPoint x: 13, startPoint y: 197, endPoint x: 992, endPoint y: 296, distance: 983.6
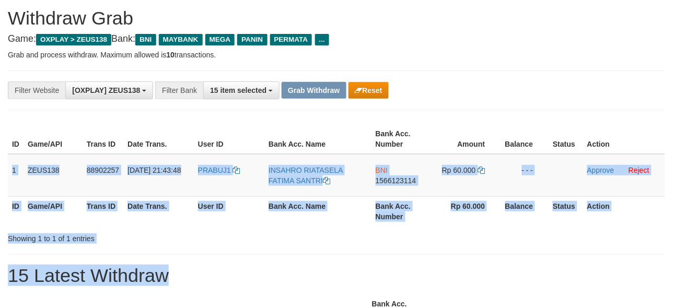
click at [393, 241] on div "Showing 1 to 1 of 1 entries" at bounding box center [336, 236] width 673 height 15
click at [7, 176] on div "ID Game/API Trans ID Date Trans. User ID Bank Acc. Name Bank Acc. Number Amount…" at bounding box center [336, 175] width 673 height 108
click at [14, 159] on td "1" at bounding box center [16, 175] width 16 height 43
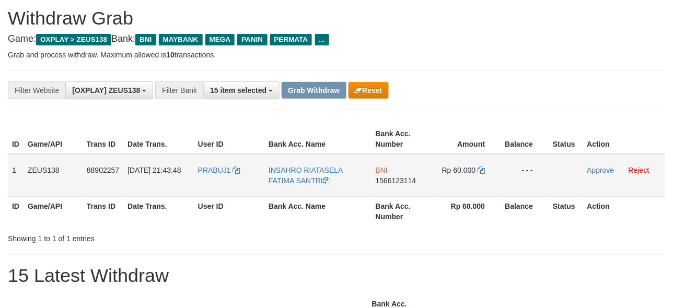
drag, startPoint x: 8, startPoint y: 166, endPoint x: 532, endPoint y: 181, distance: 524.0
click at [532, 181] on tr "1 ZEUS138 88902257 01/10/2025 21:43:48 PRABUJ1 INSAHRO RIATASELA FATIMA SANTRI …" at bounding box center [337, 175] width 658 height 43
copy tr "1 ZEUS138 88902257 01/10/2025 21:43:48 PRABUJ1 INSAHRO RIATASELA FATIMA SANTRI …"
drag, startPoint x: 410, startPoint y: 256, endPoint x: 431, endPoint y: 227, distance: 35.6
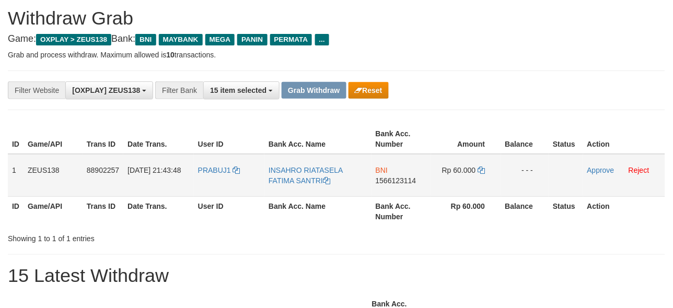
click at [387, 175] on td "BNI 1566123114" at bounding box center [402, 175] width 60 height 43
click at [395, 178] on span "1566123114" at bounding box center [396, 181] width 41 height 8
click at [469, 167] on span "Rp 60.000" at bounding box center [459, 170] width 34 height 8
click at [469, 164] on td "Rp 60.000" at bounding box center [466, 175] width 70 height 43
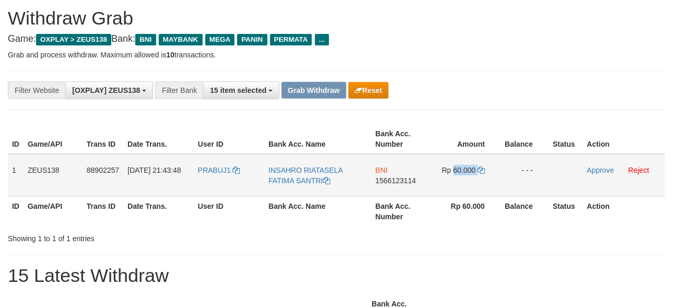
click at [469, 164] on td "Rp 60.000" at bounding box center [466, 175] width 70 height 43
click at [593, 159] on td "Approve Reject" at bounding box center [624, 175] width 82 height 43
click at [593, 171] on link "Approve" at bounding box center [601, 170] width 27 height 8
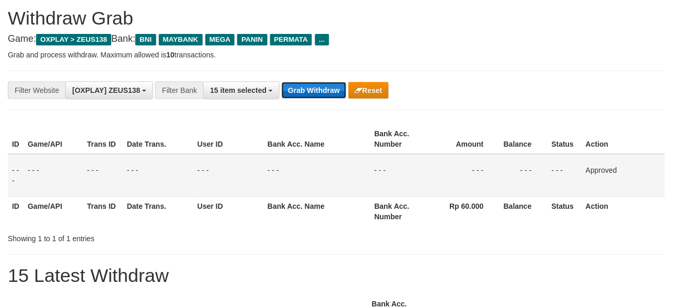
click at [340, 95] on button "Grab Withdraw" at bounding box center [314, 90] width 64 height 17
click at [312, 107] on div "**********" at bounding box center [337, 91] width 658 height 40
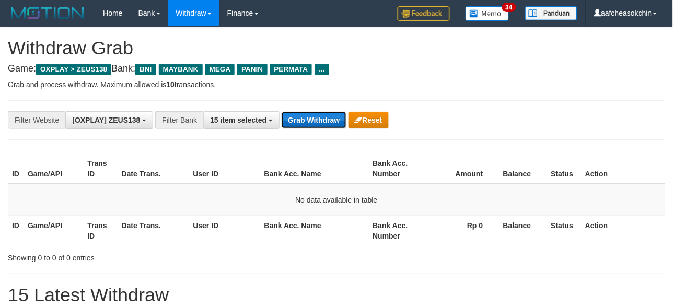
click at [289, 116] on button "Grab Withdraw" at bounding box center [314, 120] width 64 height 17
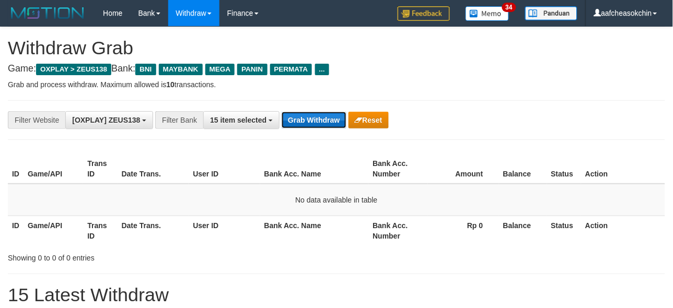
click at [289, 116] on button "Grab Withdraw" at bounding box center [314, 120] width 64 height 17
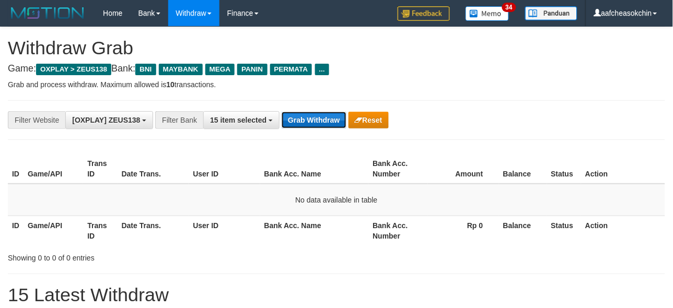
click at [289, 119] on button "Grab Withdraw" at bounding box center [314, 120] width 64 height 17
click at [304, 116] on button "Grab Withdraw" at bounding box center [314, 120] width 64 height 17
click at [298, 127] on button "Grab Withdraw" at bounding box center [314, 120] width 64 height 17
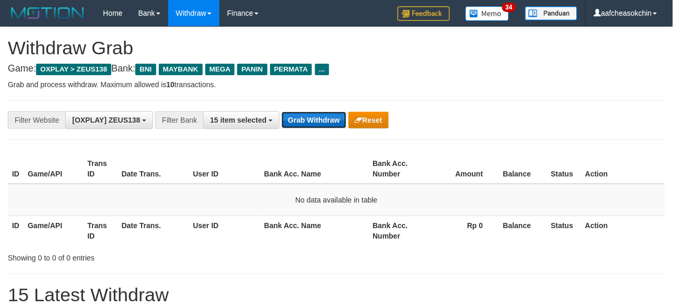
click at [298, 127] on button "Grab Withdraw" at bounding box center [314, 120] width 64 height 17
click at [298, 126] on button "Grab Withdraw" at bounding box center [314, 120] width 64 height 17
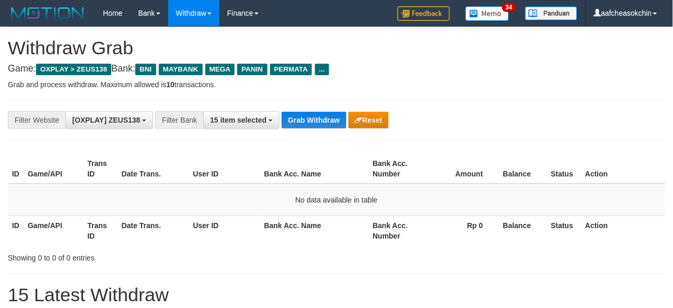
click at [298, 126] on button "Grab Withdraw" at bounding box center [314, 120] width 64 height 17
click at [294, 121] on button "Grab Withdraw" at bounding box center [314, 120] width 64 height 17
click at [290, 111] on div "**********" at bounding box center [280, 120] width 561 height 18
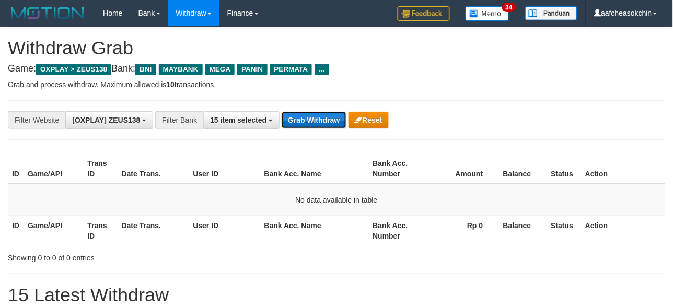
click at [293, 113] on button "Grab Withdraw" at bounding box center [314, 120] width 64 height 17
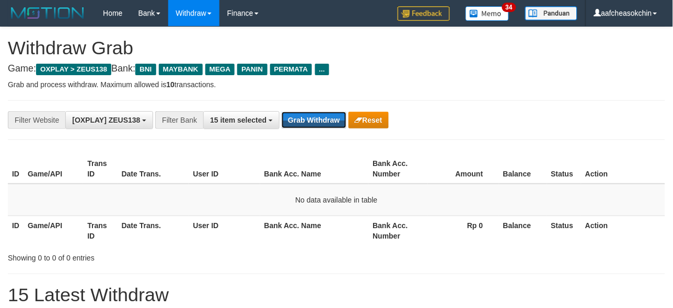
click at [293, 114] on button "Grab Withdraw" at bounding box center [314, 120] width 64 height 17
click at [309, 116] on button "Grab Withdraw" at bounding box center [314, 120] width 64 height 17
click at [310, 116] on button "Grab Withdraw" at bounding box center [314, 120] width 64 height 17
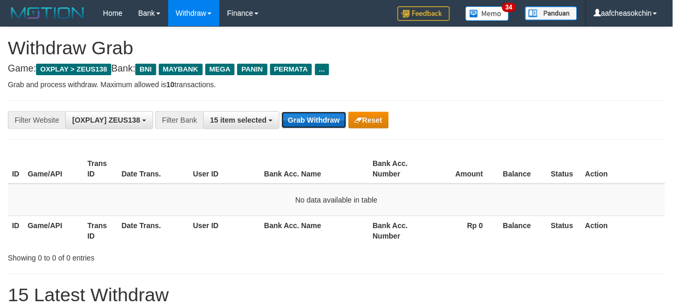
click at [316, 124] on button "Grab Withdraw" at bounding box center [314, 120] width 64 height 17
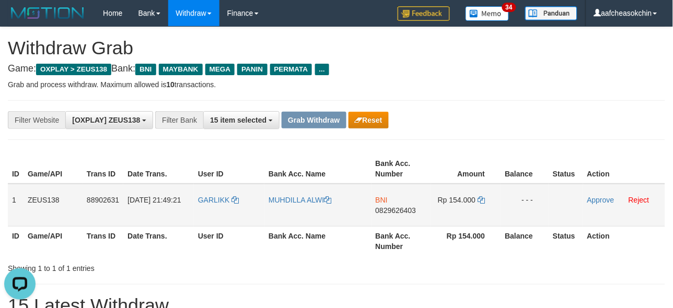
click at [14, 195] on td "1" at bounding box center [16, 205] width 16 height 43
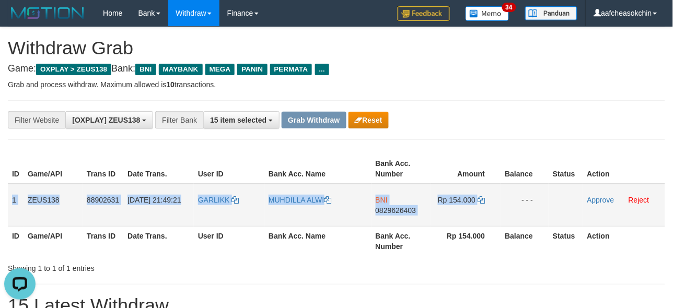
drag, startPoint x: 9, startPoint y: 199, endPoint x: 514, endPoint y: 202, distance: 505.0
click at [514, 202] on tr "1 ZEUS138 88902631 01/10/2025 21:49:21 GARLIKK MUHDILLA ALWI BNI 0829626403 Rp …" at bounding box center [337, 205] width 658 height 43
copy tr "1 ZEUS138 88902631 01/10/2025 21:49:21 GARLIKK MUHDILLA ALWI BNI 0829626403 Rp …"
click at [225, 207] on td "GARLIKK" at bounding box center [229, 205] width 71 height 43
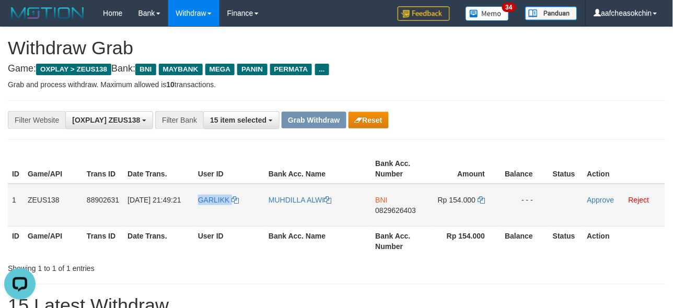
click at [225, 207] on td "GARLIKK" at bounding box center [229, 205] width 71 height 43
click at [549, 119] on div "**********" at bounding box center [280, 120] width 561 height 18
click at [378, 208] on span "0829626403" at bounding box center [396, 210] width 41 height 8
click at [468, 200] on span "Rp 154.000" at bounding box center [457, 200] width 38 height 8
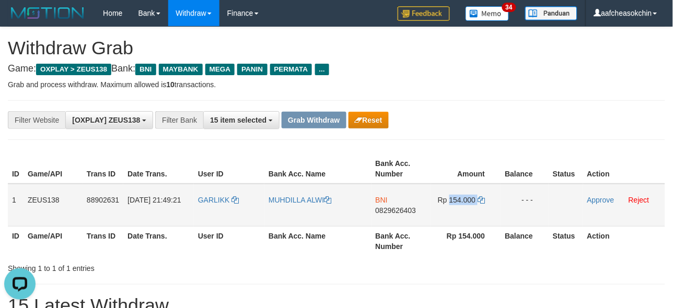
click at [468, 200] on span "Rp 154.000" at bounding box center [457, 200] width 38 height 8
copy td "154.000"
click at [593, 199] on link "Approve" at bounding box center [601, 200] width 27 height 8
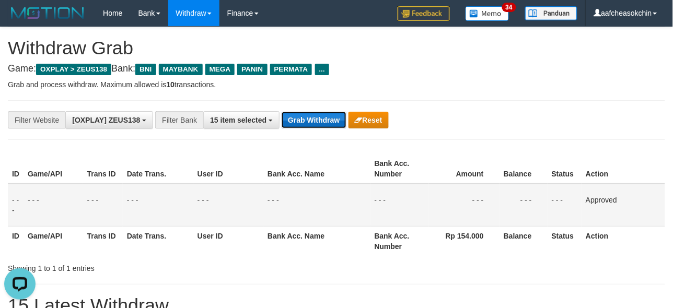
drag, startPoint x: 309, startPoint y: 116, endPoint x: 297, endPoint y: 113, distance: 12.3
click at [301, 112] on button "Grab Withdraw" at bounding box center [314, 120] width 64 height 17
click at [297, 113] on button "Grab Withdraw" at bounding box center [314, 120] width 64 height 17
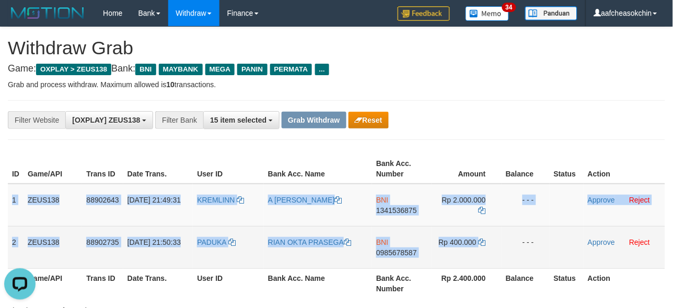
drag, startPoint x: 9, startPoint y: 197, endPoint x: 516, endPoint y: 256, distance: 510.6
click at [516, 256] on tbody "1 ZEUS138 88902643 [DATE] 21:49:31 [GEOGRAPHIC_DATA] A [PERSON_NAME] BNI 134153…" at bounding box center [337, 226] width 658 height 85
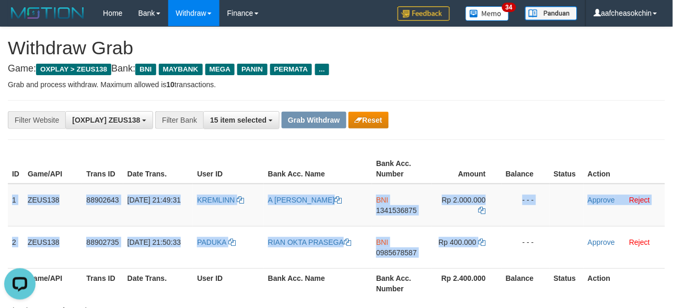
copy tbody "1 ZEUS138 88902643 [DATE] 21:49:31 KREMLINN A [PERSON_NAME] BNI 1341536875 Rp 2…"
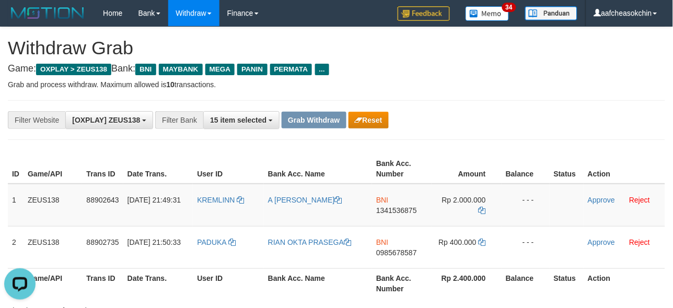
click at [495, 111] on div "**********" at bounding box center [280, 120] width 561 height 18
click at [397, 209] on span "1341536875" at bounding box center [396, 210] width 41 height 8
click at [467, 197] on span "Rp 2.000.000" at bounding box center [464, 200] width 44 height 8
copy td "2.000.000"
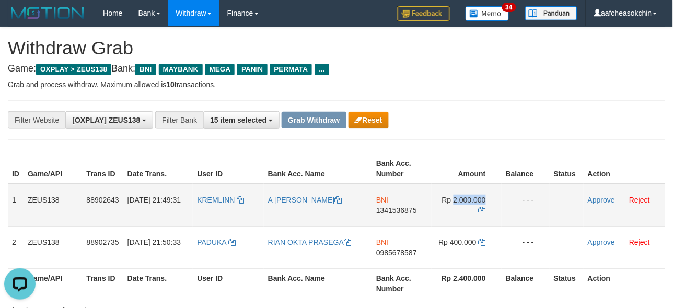
click at [467, 197] on span "Rp 2.000.000" at bounding box center [464, 200] width 44 height 8
click at [481, 120] on div "**********" at bounding box center [280, 120] width 561 height 18
click at [599, 202] on link "Approve" at bounding box center [601, 200] width 27 height 8
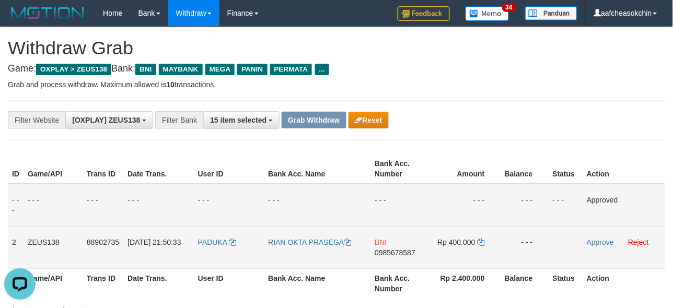
click at [396, 249] on span "0985678587" at bounding box center [395, 253] width 41 height 8
click at [404, 250] on span "0985678587" at bounding box center [395, 253] width 41 height 8
click at [468, 248] on td "Rp 400.000" at bounding box center [465, 247] width 71 height 42
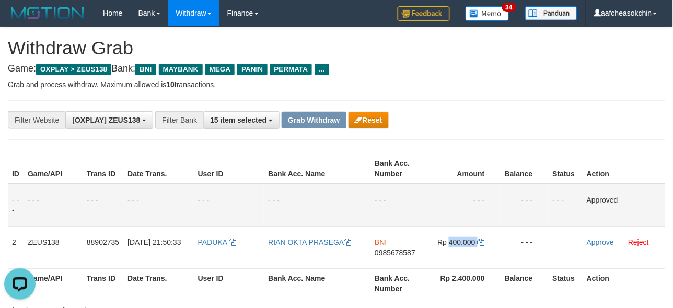
copy td "400.000"
click at [412, 273] on th "Bank Acc. Number" at bounding box center [401, 284] width 60 height 30
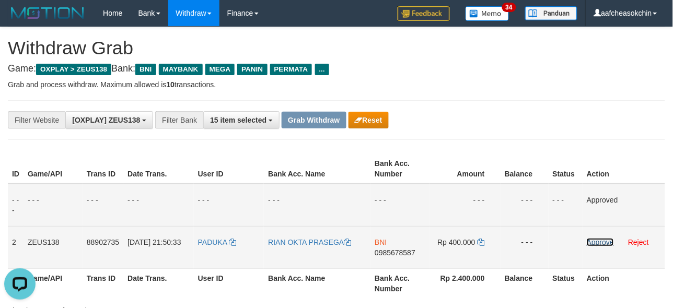
click at [593, 242] on link "Approve" at bounding box center [600, 242] width 27 height 8
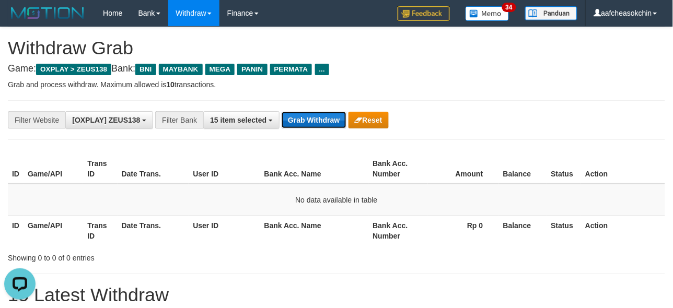
click at [302, 121] on button "Grab Withdraw" at bounding box center [314, 120] width 64 height 17
click at [307, 117] on button "Grab Withdraw" at bounding box center [314, 120] width 64 height 17
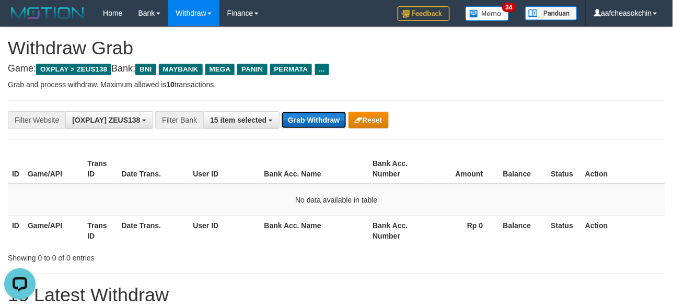
click at [302, 128] on button "Grab Withdraw" at bounding box center [314, 120] width 64 height 17
click at [325, 127] on button "Grab Withdraw" at bounding box center [314, 120] width 64 height 17
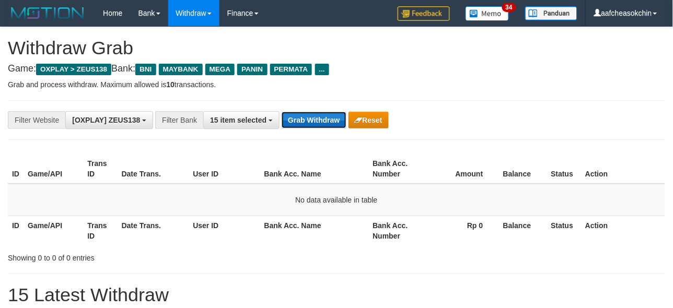
click at [325, 127] on button "Grab Withdraw" at bounding box center [314, 120] width 64 height 17
click at [325, 126] on button "Grab Withdraw" at bounding box center [314, 120] width 64 height 17
click at [320, 117] on button "Grab Withdraw" at bounding box center [314, 120] width 64 height 17
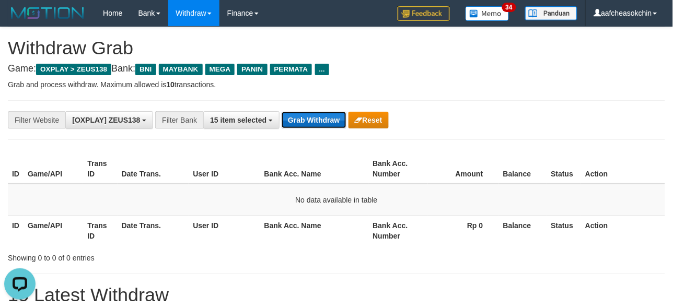
click at [320, 117] on button "Grab Withdraw" at bounding box center [314, 120] width 64 height 17
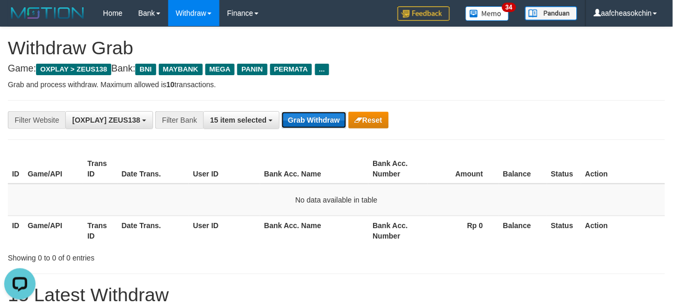
click at [320, 117] on button "Grab Withdraw" at bounding box center [314, 120] width 64 height 17
drag, startPoint x: 322, startPoint y: 117, endPoint x: 321, endPoint y: 122, distance: 5.3
click at [321, 122] on button "Grab Withdraw" at bounding box center [314, 120] width 64 height 17
click at [313, 117] on button "Grab Withdraw" at bounding box center [314, 120] width 64 height 17
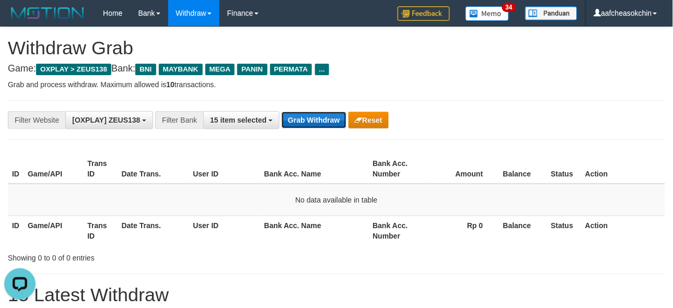
click at [313, 117] on button "Grab Withdraw" at bounding box center [314, 120] width 64 height 17
click at [312, 117] on button "Grab Withdraw" at bounding box center [314, 120] width 64 height 17
click at [301, 117] on button "Grab Withdraw" at bounding box center [314, 120] width 64 height 17
drag, startPoint x: 301, startPoint y: 117, endPoint x: 301, endPoint y: 98, distance: 18.3
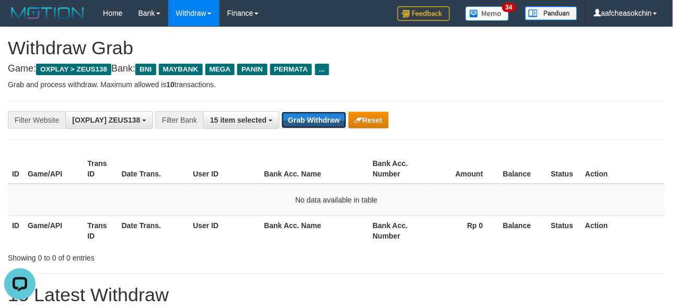
click at [301, 107] on div "**********" at bounding box center [337, 120] width 658 height 40
click at [315, 119] on button "Grab Withdraw" at bounding box center [314, 120] width 64 height 17
click at [313, 117] on button "Grab Withdraw" at bounding box center [314, 120] width 64 height 17
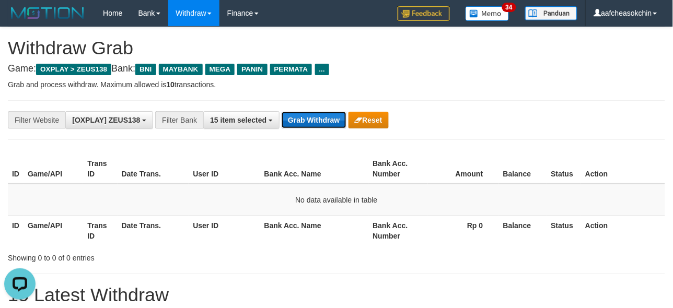
click at [312, 116] on button "Grab Withdraw" at bounding box center [314, 120] width 64 height 17
click at [305, 121] on button "Grab Withdraw" at bounding box center [314, 120] width 64 height 17
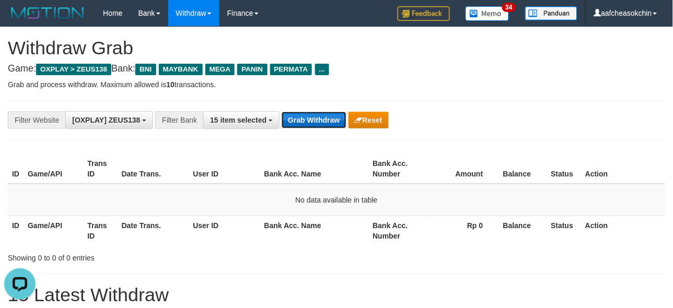
click at [304, 121] on button "Grab Withdraw" at bounding box center [314, 120] width 64 height 17
click at [301, 116] on button "Grab Withdraw" at bounding box center [314, 120] width 64 height 17
click at [300, 116] on button "Grab Withdraw" at bounding box center [314, 120] width 64 height 17
click at [299, 116] on button "Grab Withdraw" at bounding box center [314, 120] width 64 height 17
click at [297, 115] on button "Grab Withdraw" at bounding box center [314, 120] width 64 height 17
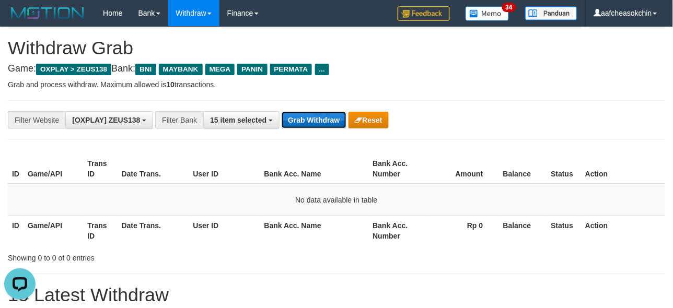
click at [296, 115] on button "Grab Withdraw" at bounding box center [314, 120] width 64 height 17
click at [300, 127] on div "**********" at bounding box center [337, 120] width 658 height 40
click at [296, 119] on button "Grab Withdraw" at bounding box center [314, 120] width 64 height 17
click at [318, 115] on button "Grab Withdraw" at bounding box center [314, 120] width 64 height 17
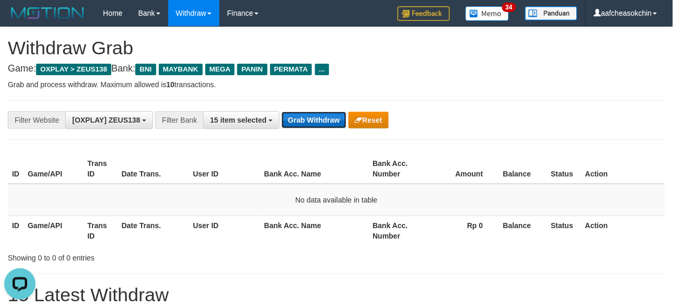
click at [318, 115] on button "Grab Withdraw" at bounding box center [314, 120] width 64 height 17
